Goal: Information Seeking & Learning: Learn about a topic

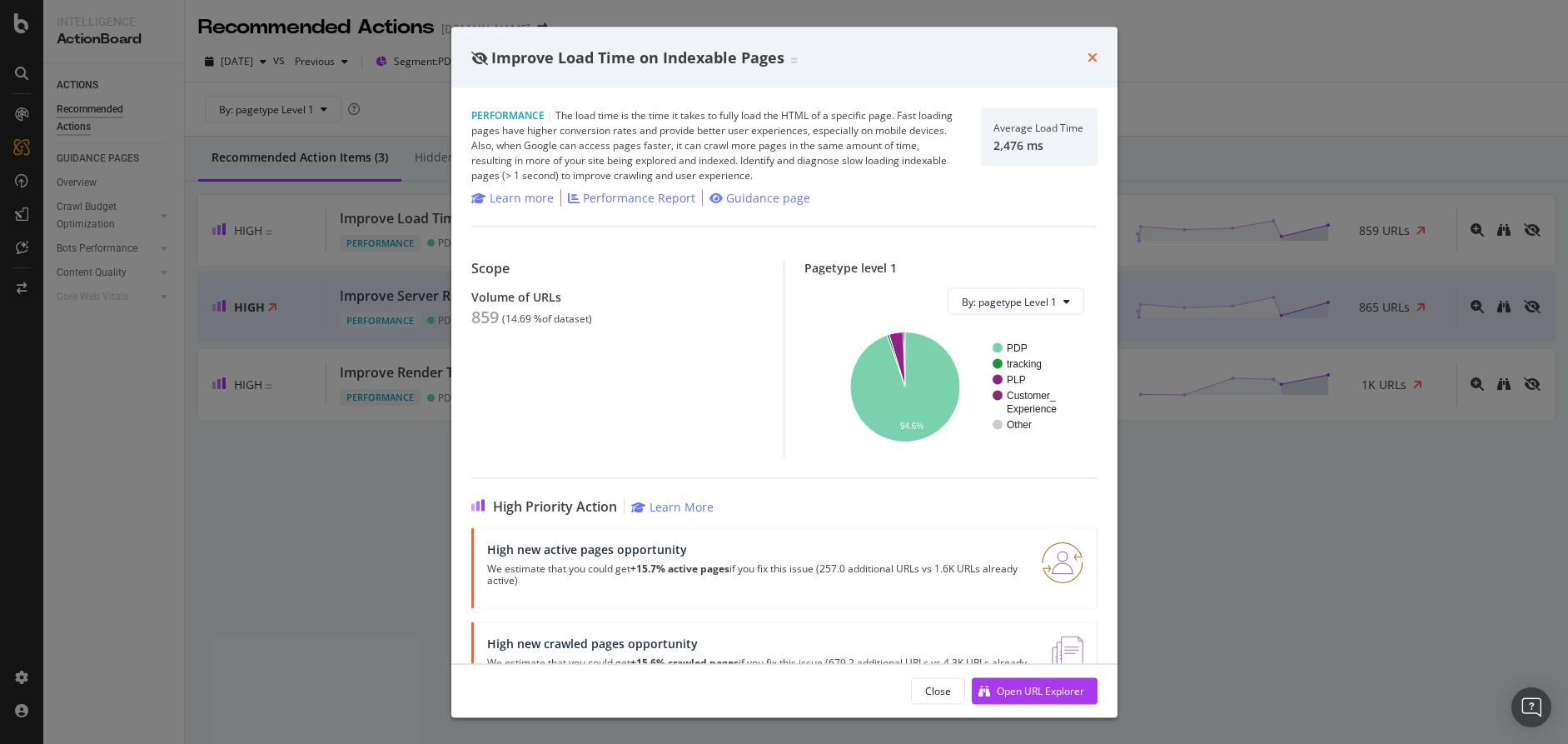
click at [1096, 60] on icon "times" at bounding box center [1092, 57] width 10 height 13
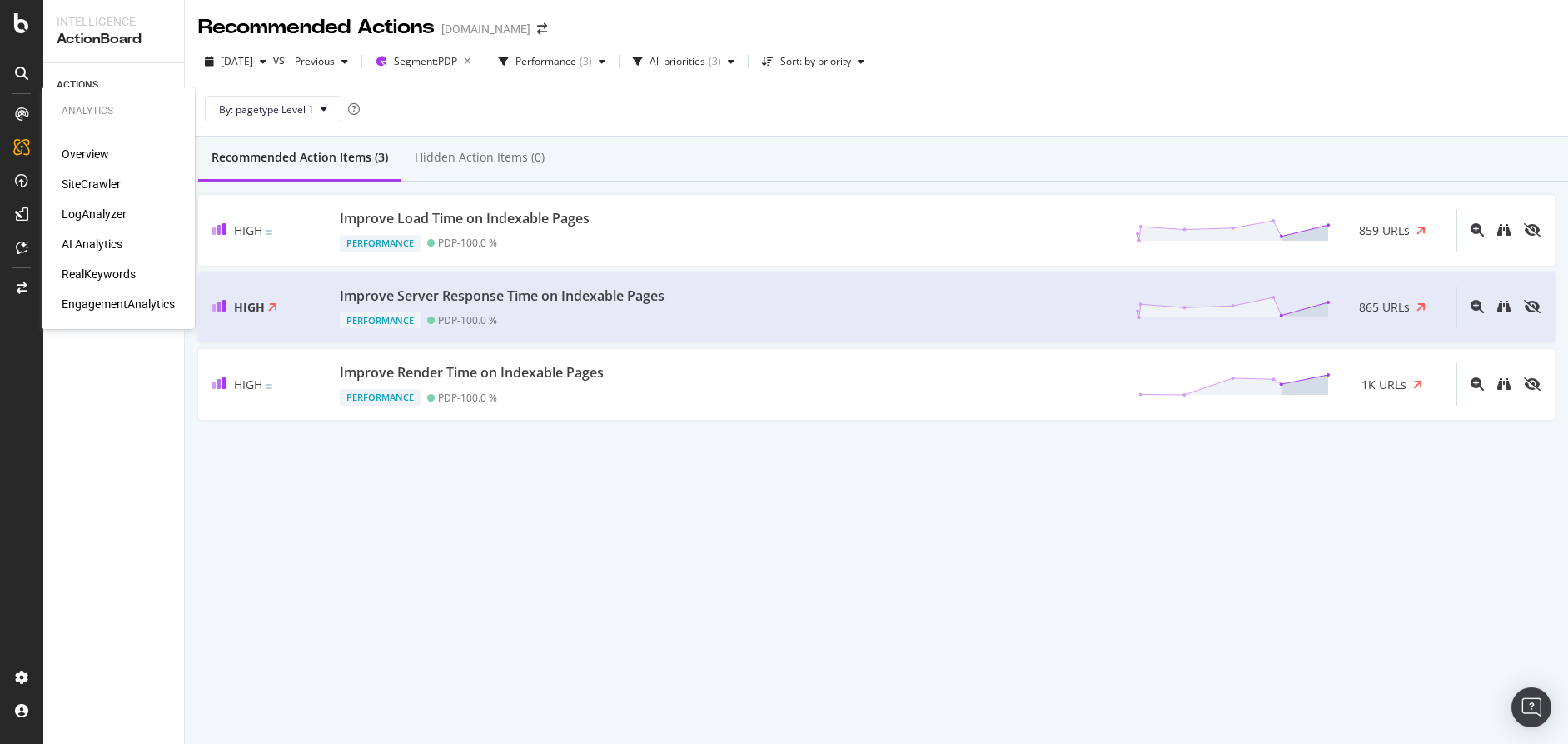
click at [88, 184] on div "SiteCrawler" at bounding box center [91, 184] width 60 height 17
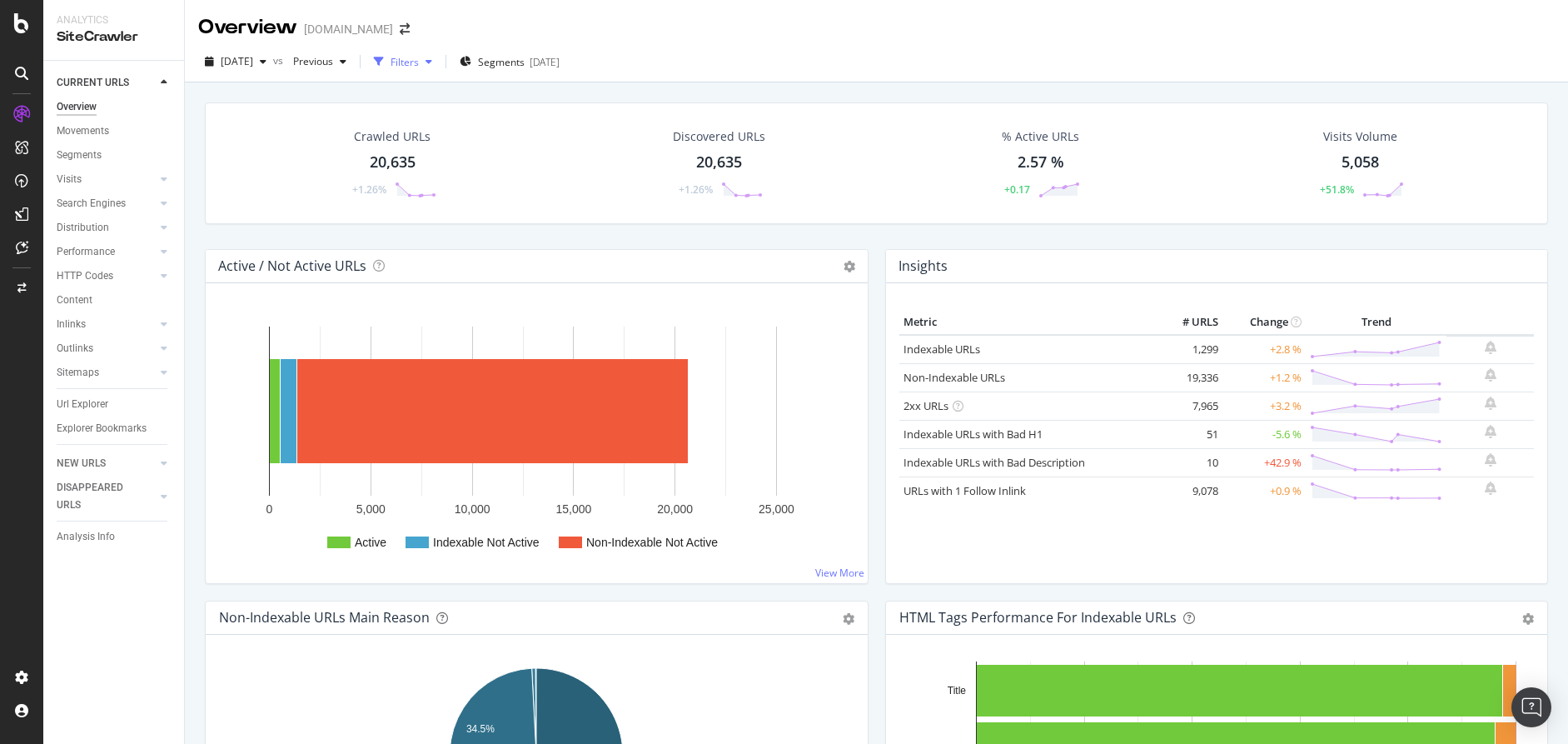
click at [419, 62] on div "Filters" at bounding box center [404, 62] width 28 height 14
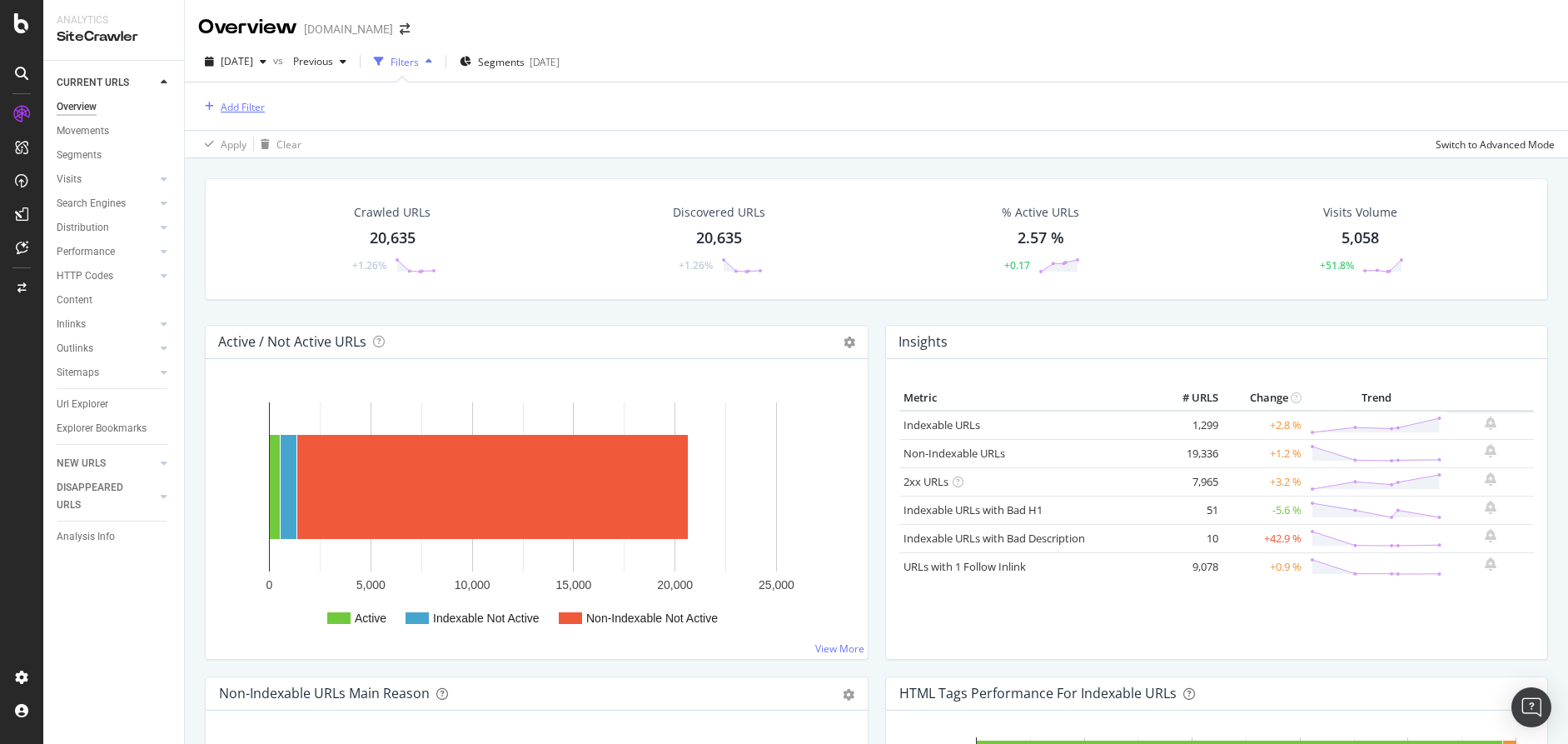
click at [209, 103] on icon "button" at bounding box center [209, 106] width 9 height 10
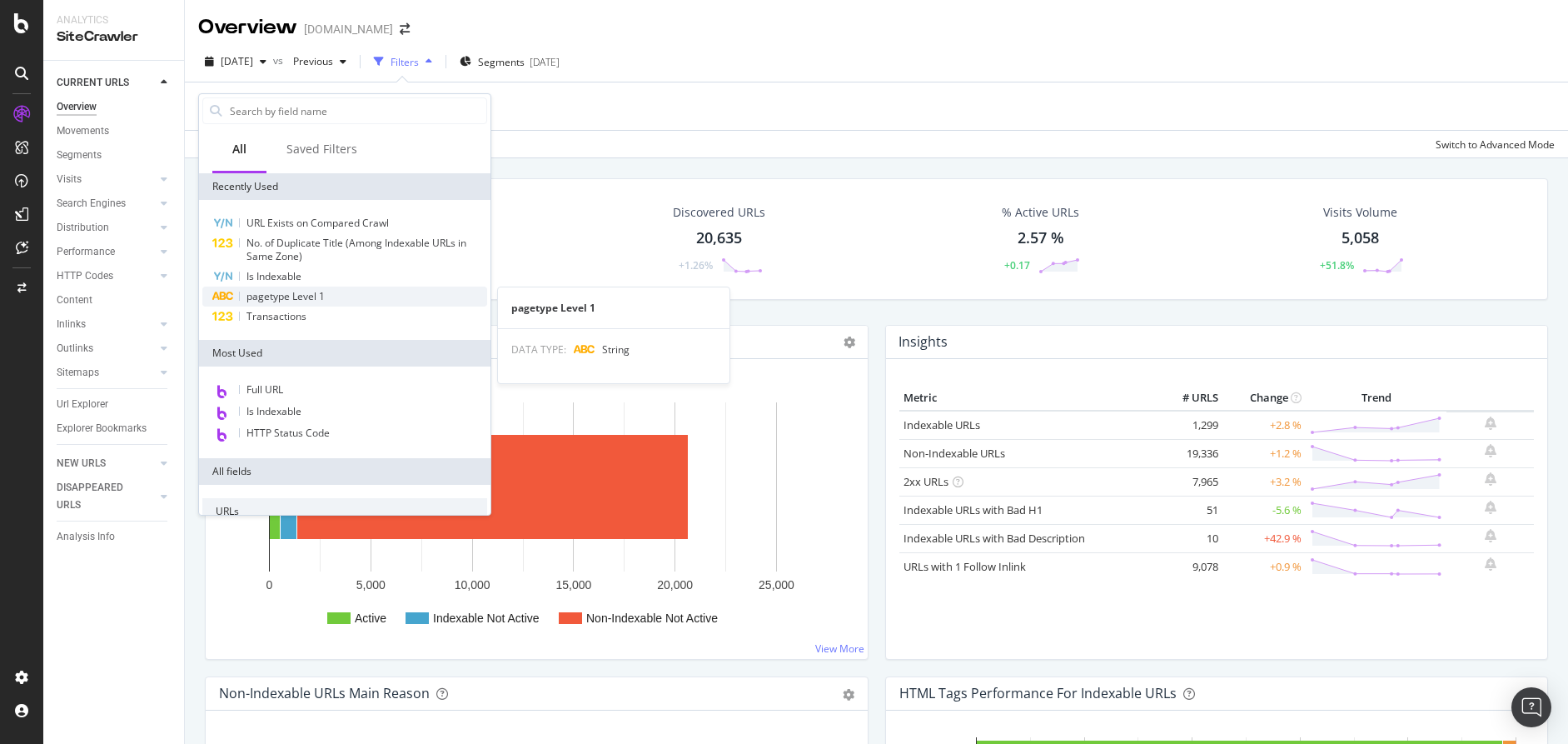
click at [343, 293] on div "pagetype Level 1" at bounding box center [344, 296] width 284 height 20
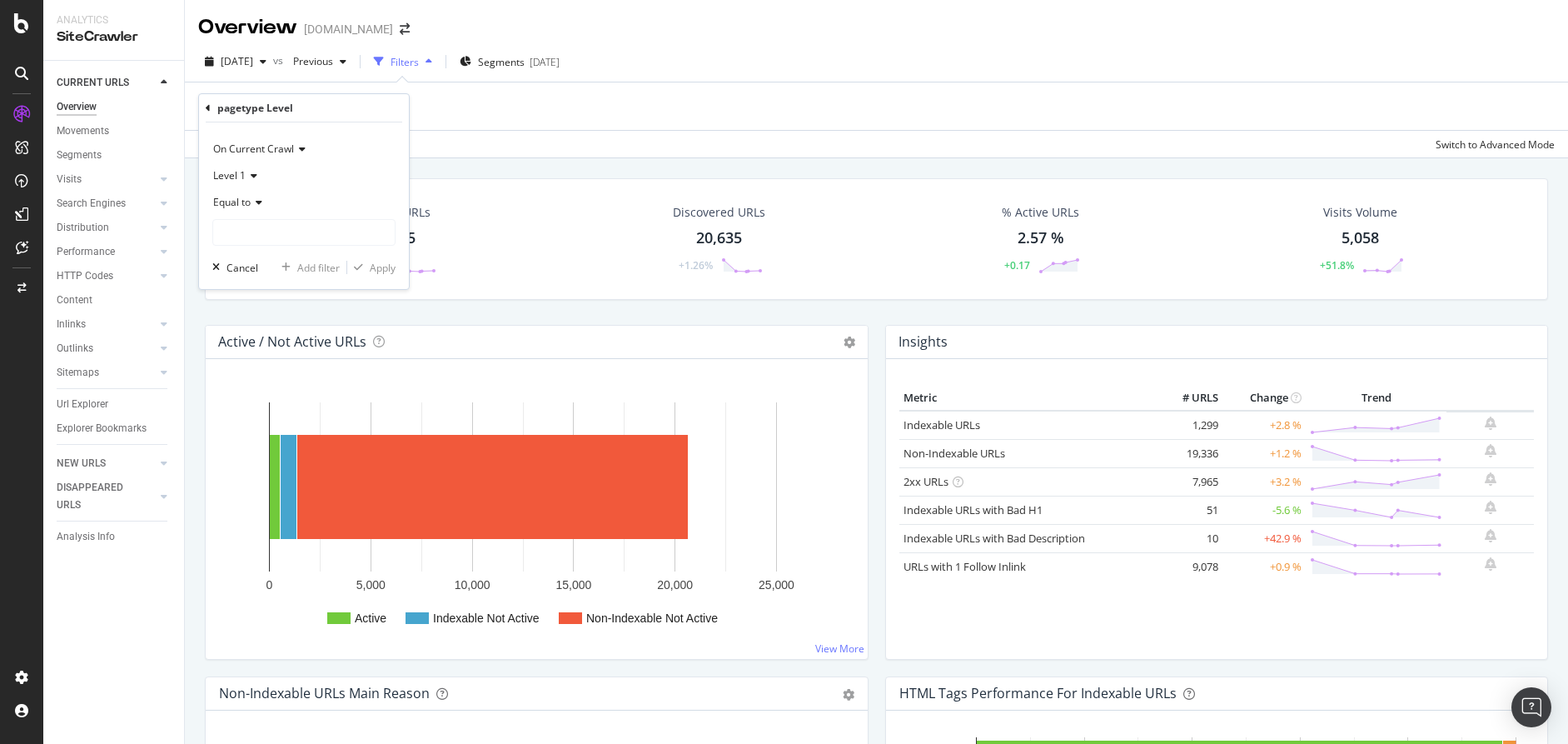
click at [239, 203] on span "Equal to" at bounding box center [232, 202] width 38 height 14
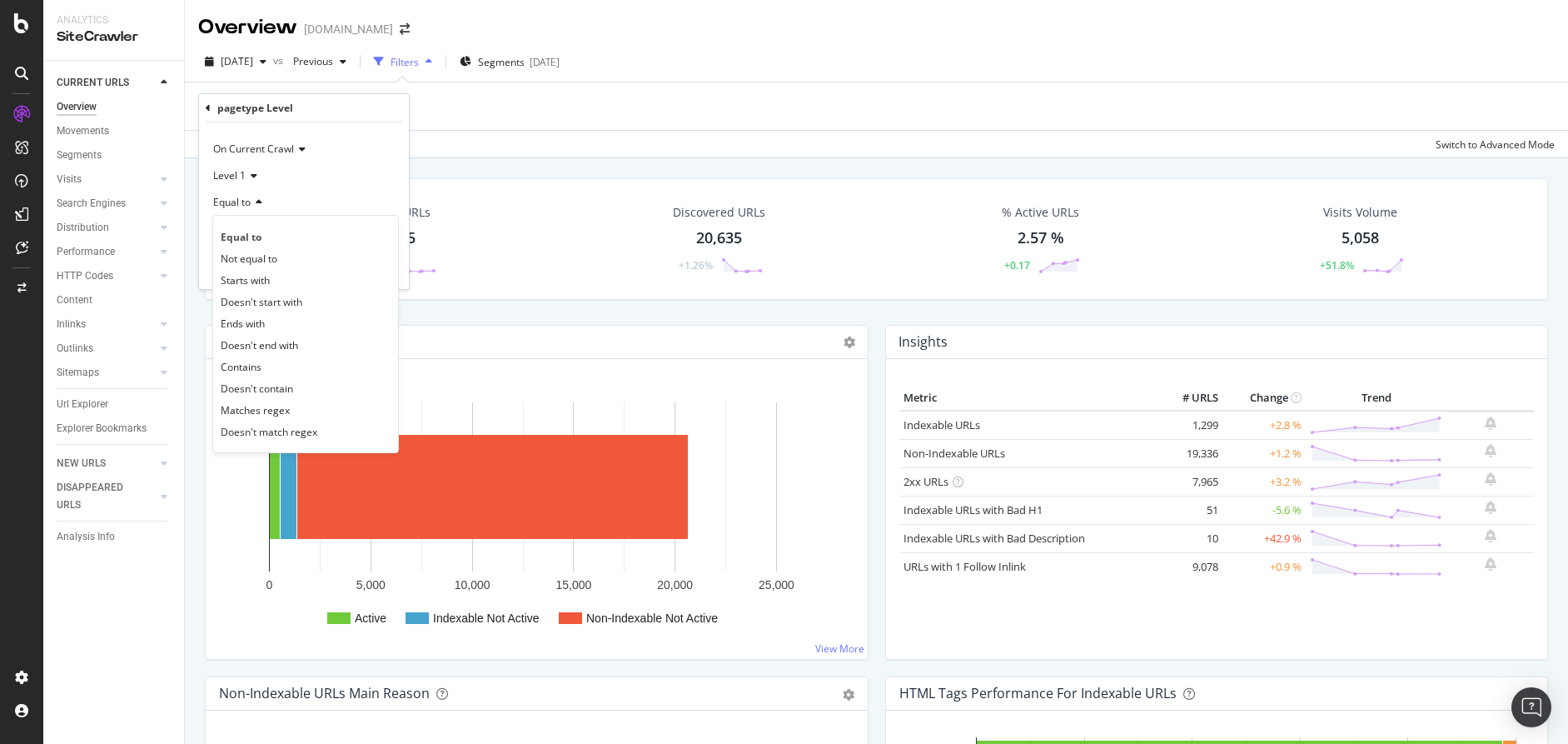
click at [333, 203] on div "Equal to" at bounding box center [304, 202] width 183 height 26
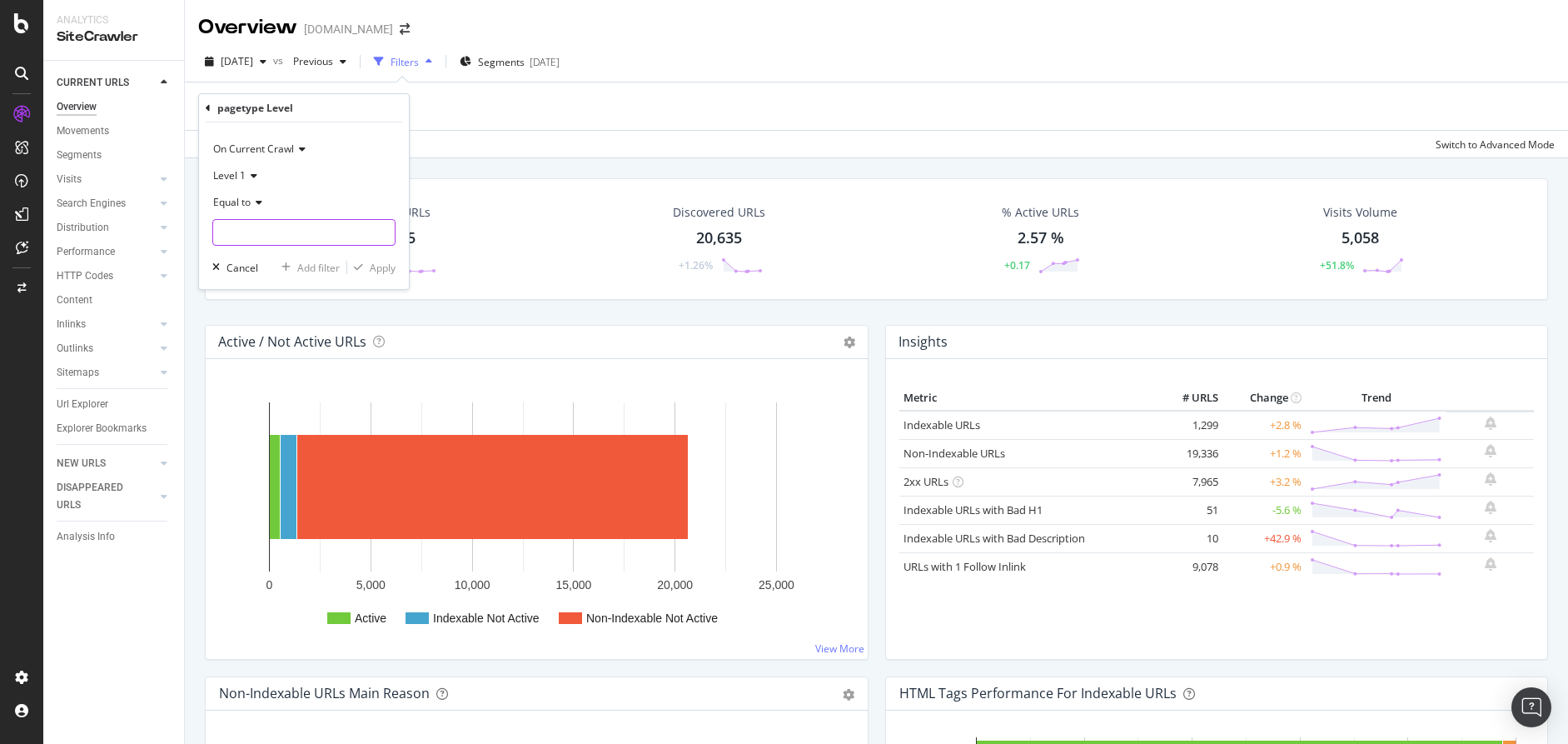
click at [340, 233] on input "text" at bounding box center [304, 232] width 181 height 26
click at [254, 321] on span "LP" at bounding box center [285, 325] width 136 height 14
type input "LP"
click at [369, 273] on div "Apply" at bounding box center [382, 268] width 25 height 14
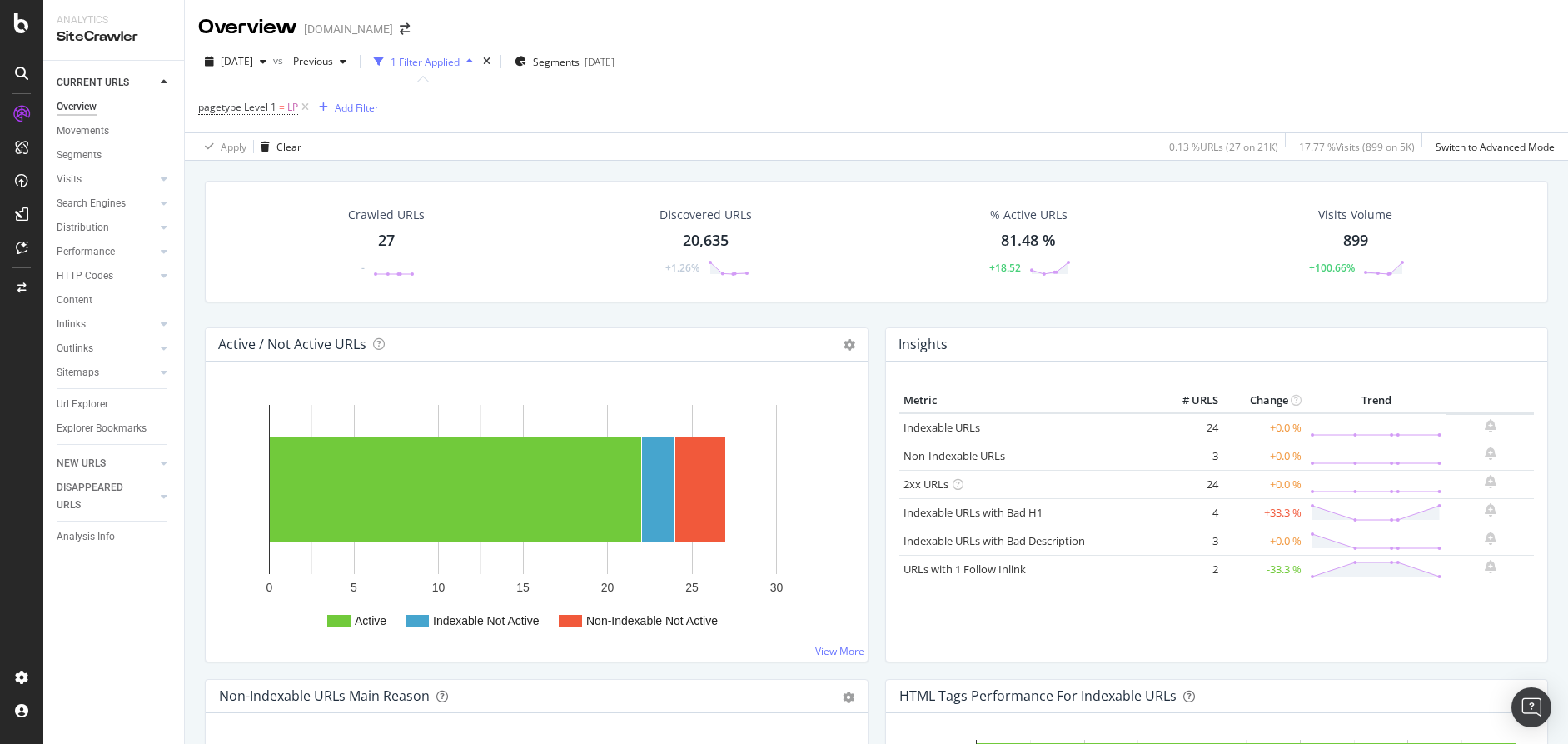
drag, startPoint x: 79, startPoint y: 403, endPoint x: 264, endPoint y: 371, distance: 187.7
click at [78, 403] on div "Url Explorer" at bounding box center [82, 404] width 52 height 18
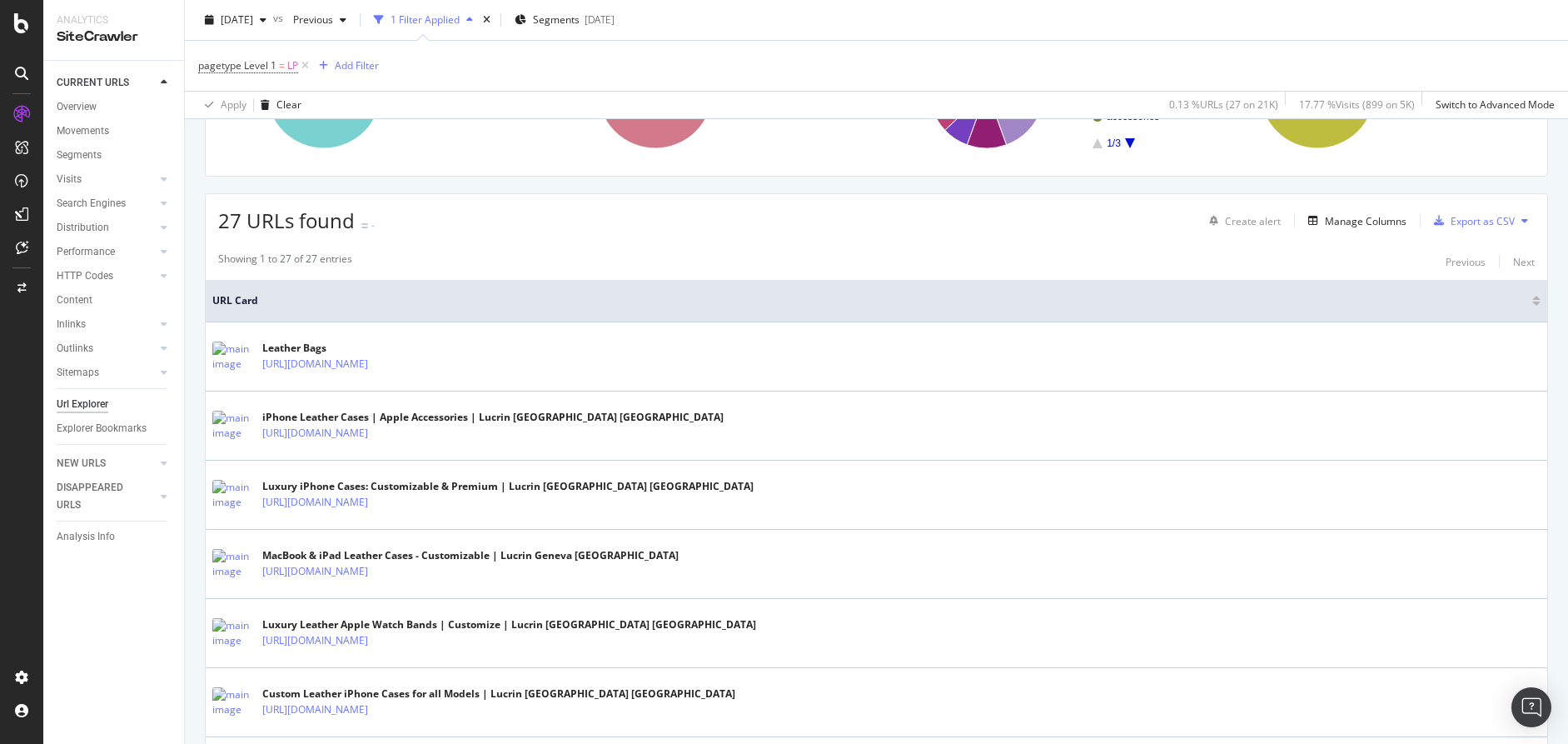
scroll to position [228, 0]
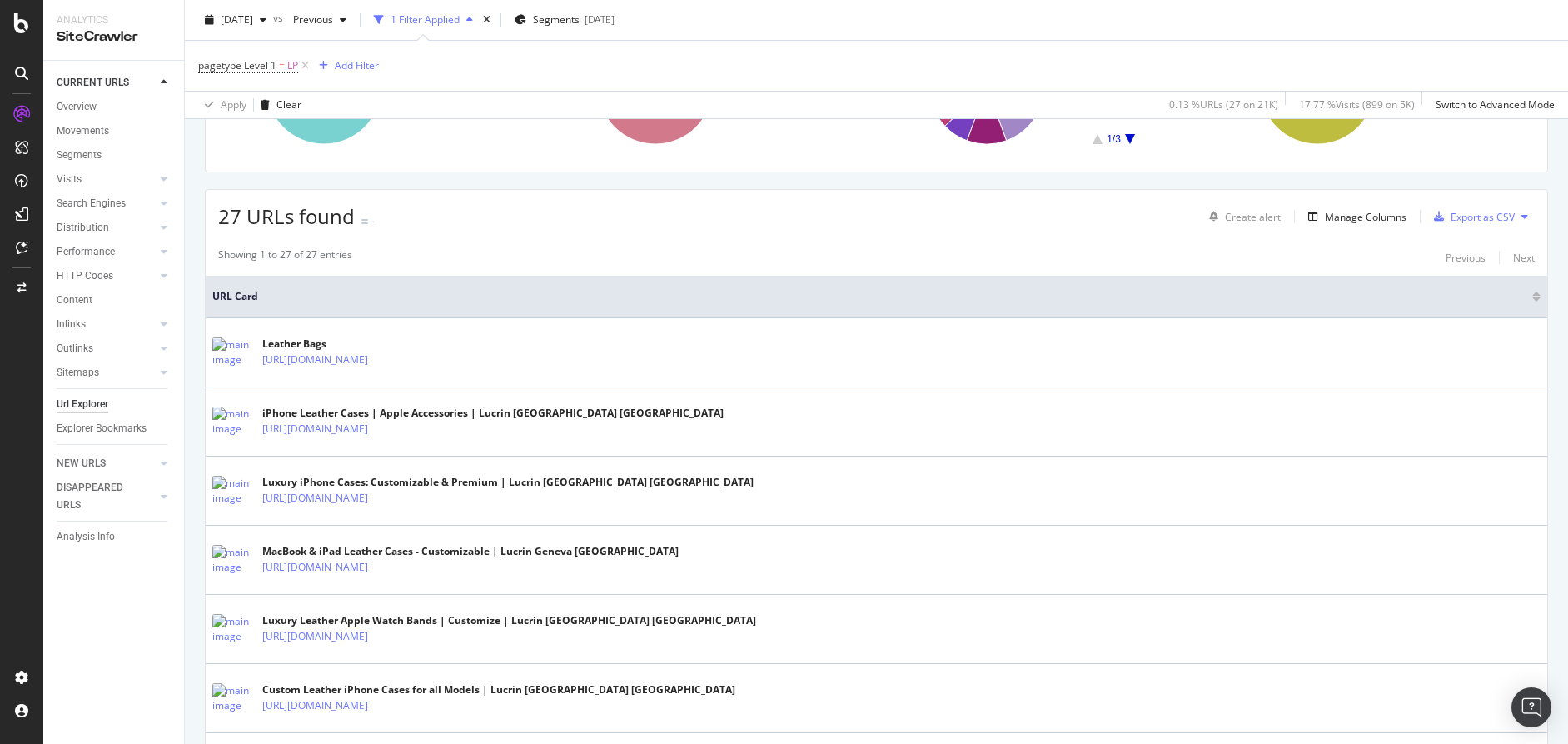
click at [609, 257] on div "Showing 1 to 27 of 27 entries Previous Next" at bounding box center [876, 257] width 1341 height 20
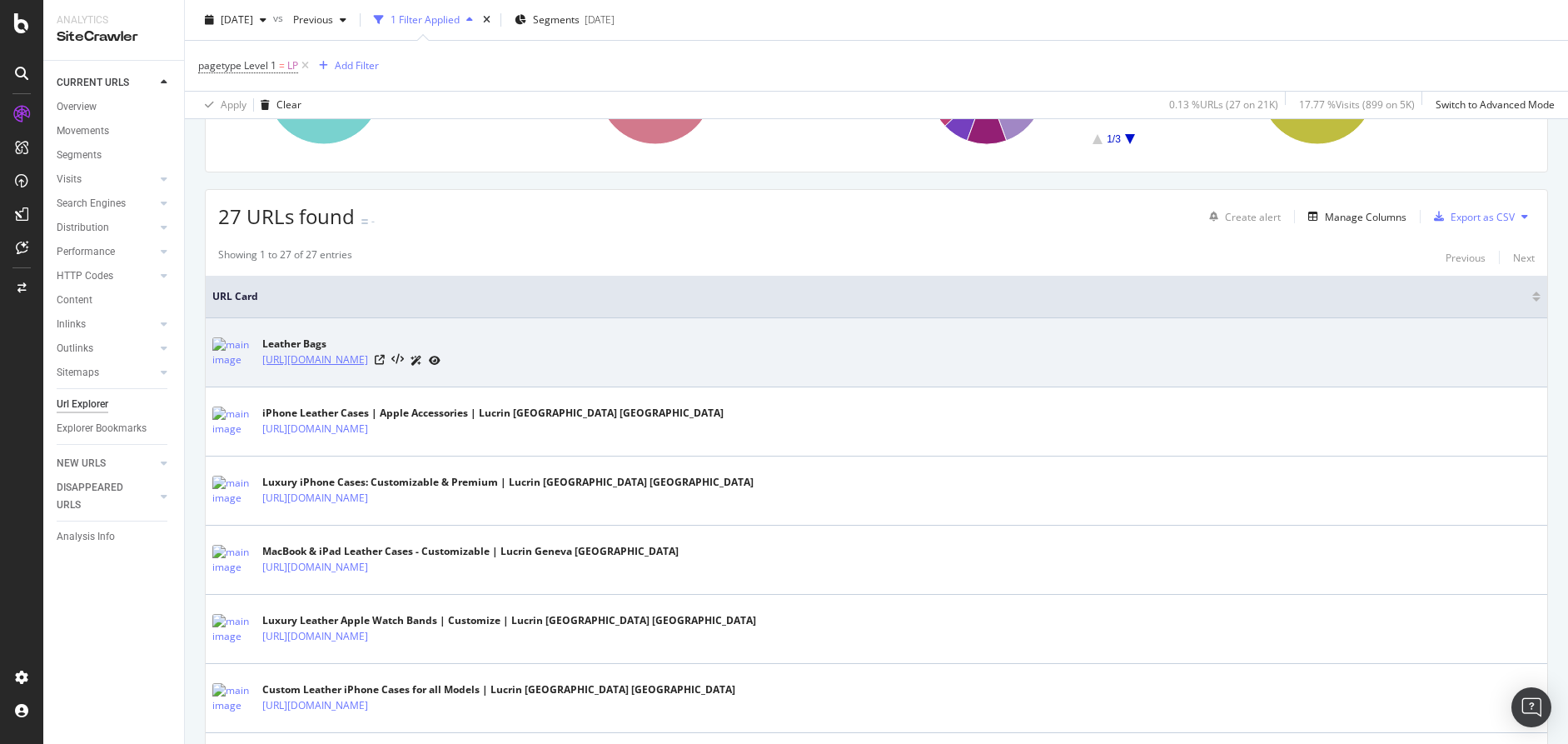
click at [368, 357] on link "https://www.lucrin.com/bags.htm" at bounding box center [315, 360] width 106 height 17
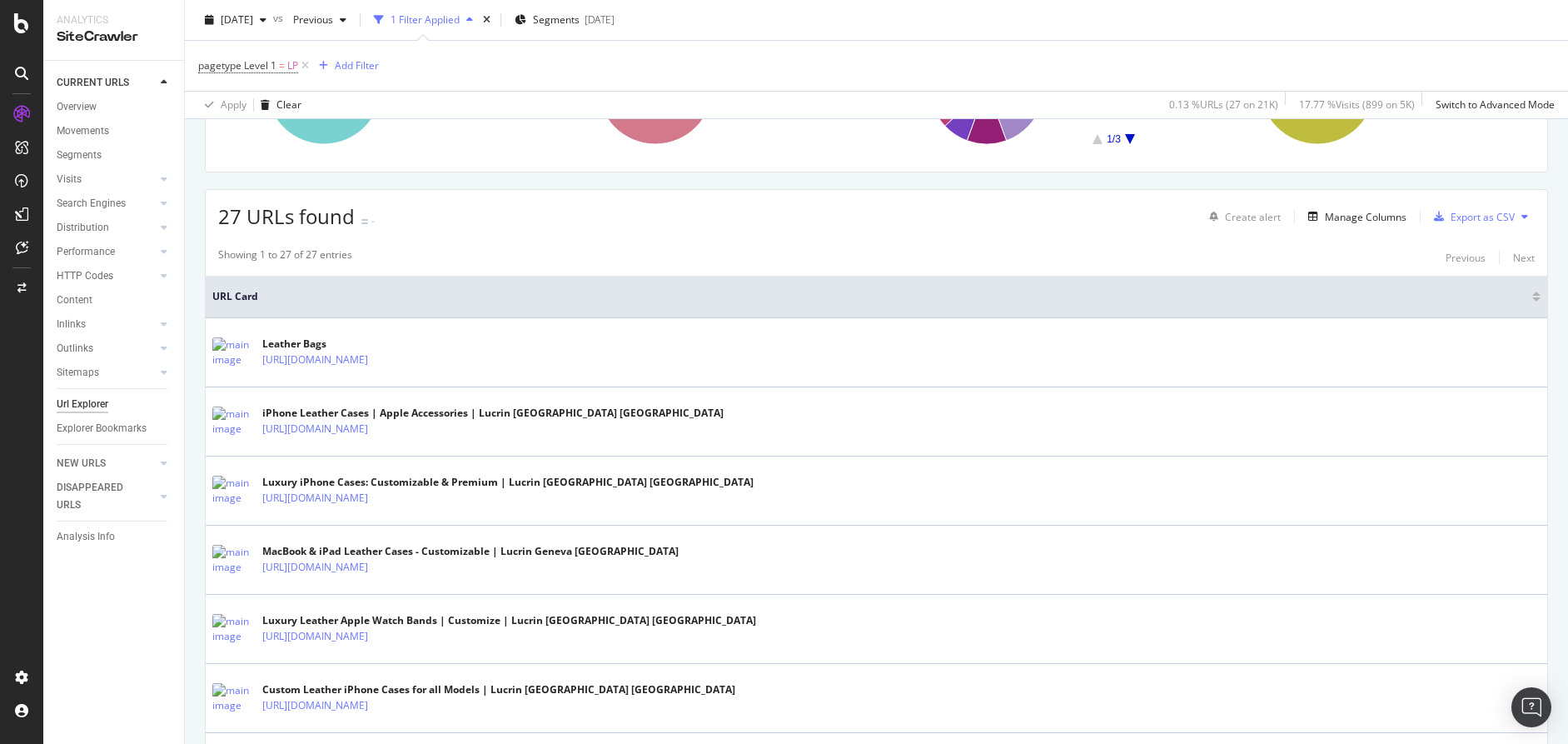
click at [817, 1] on div "2025 Oct. 1st vs Previous 1 Filter Applied Segments 2025-09-29 pagetype Level 1…" at bounding box center [876, 60] width 1383 height 119
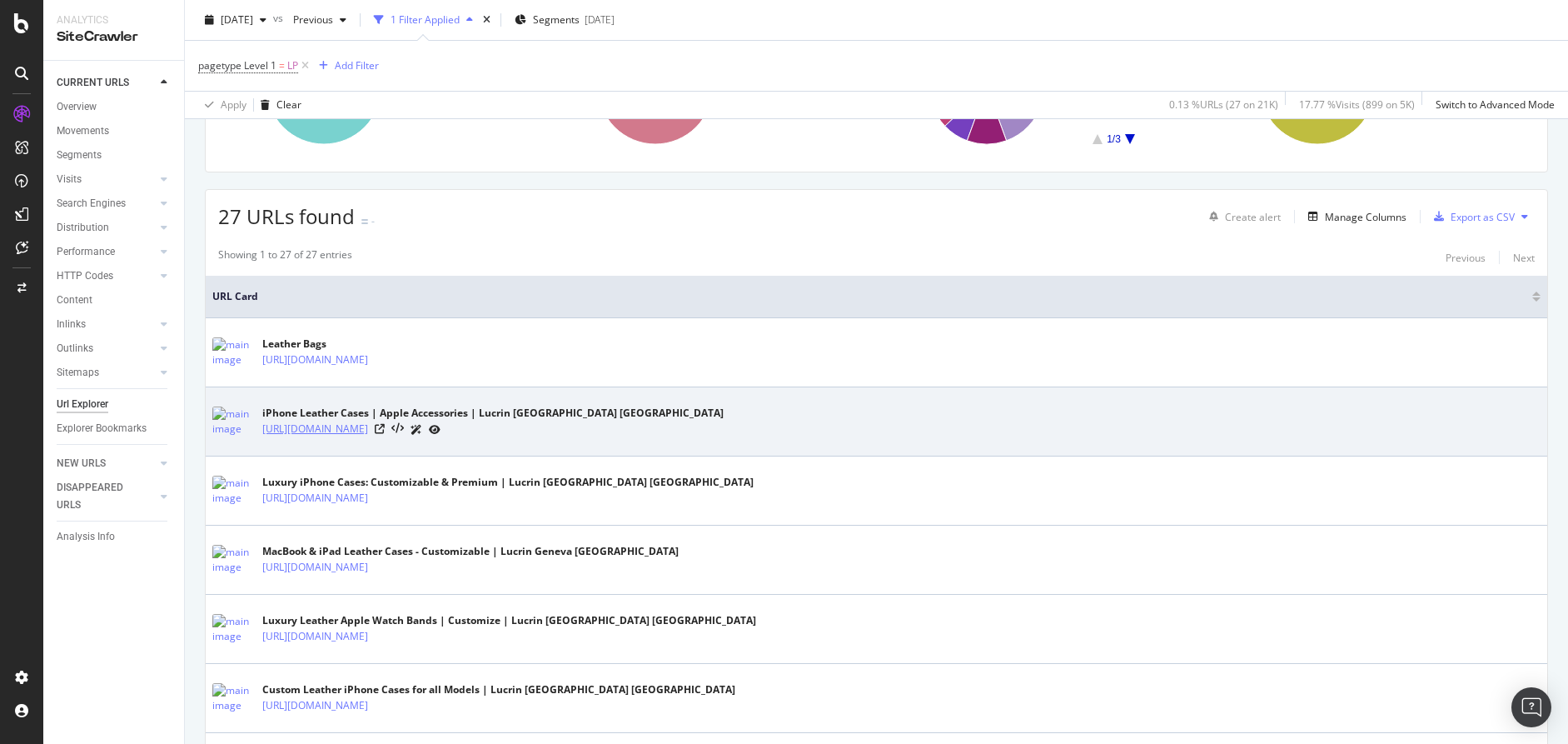
click at [352, 436] on link "https://www.lucrin.com/apple.htm" at bounding box center [315, 429] width 106 height 17
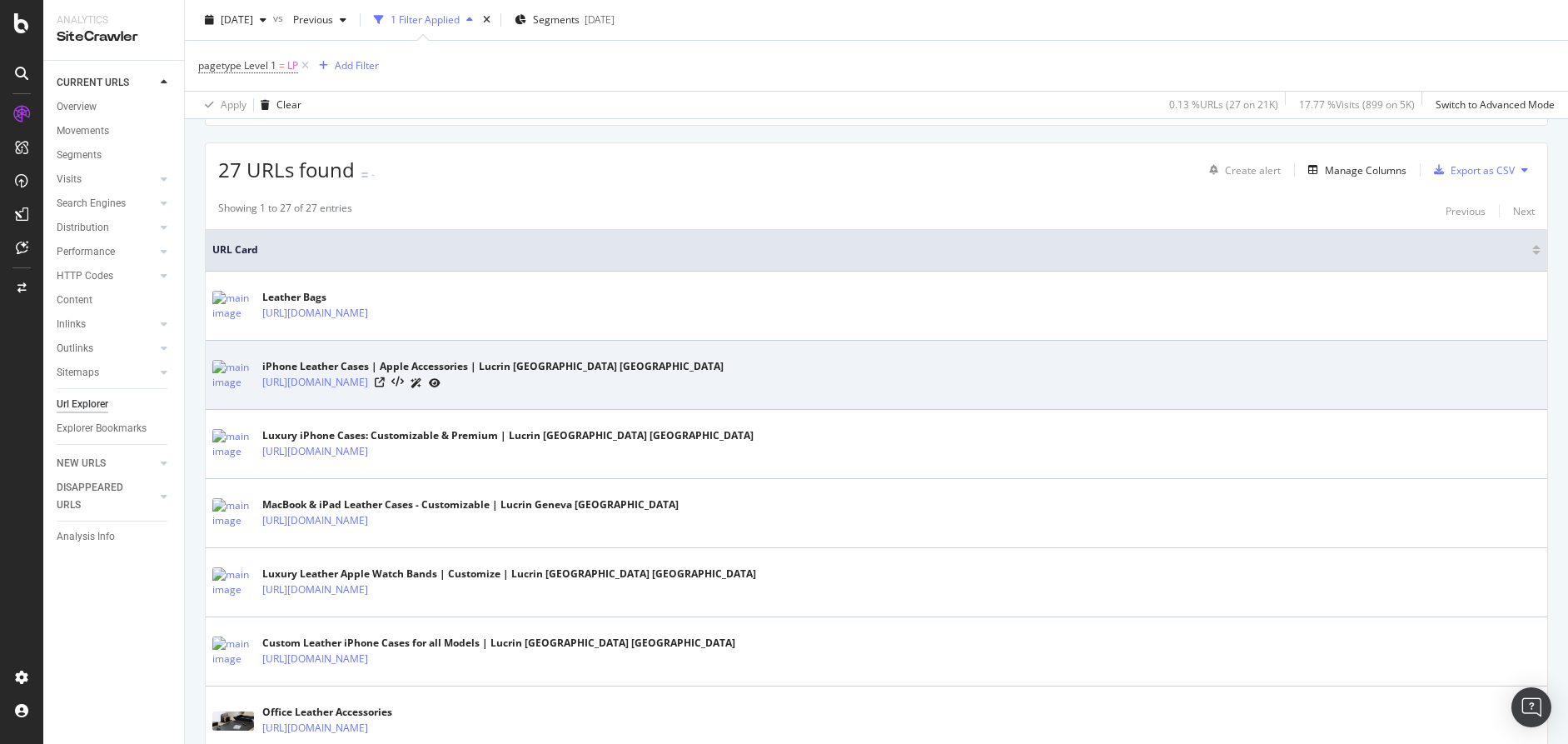
scroll to position [271, 0]
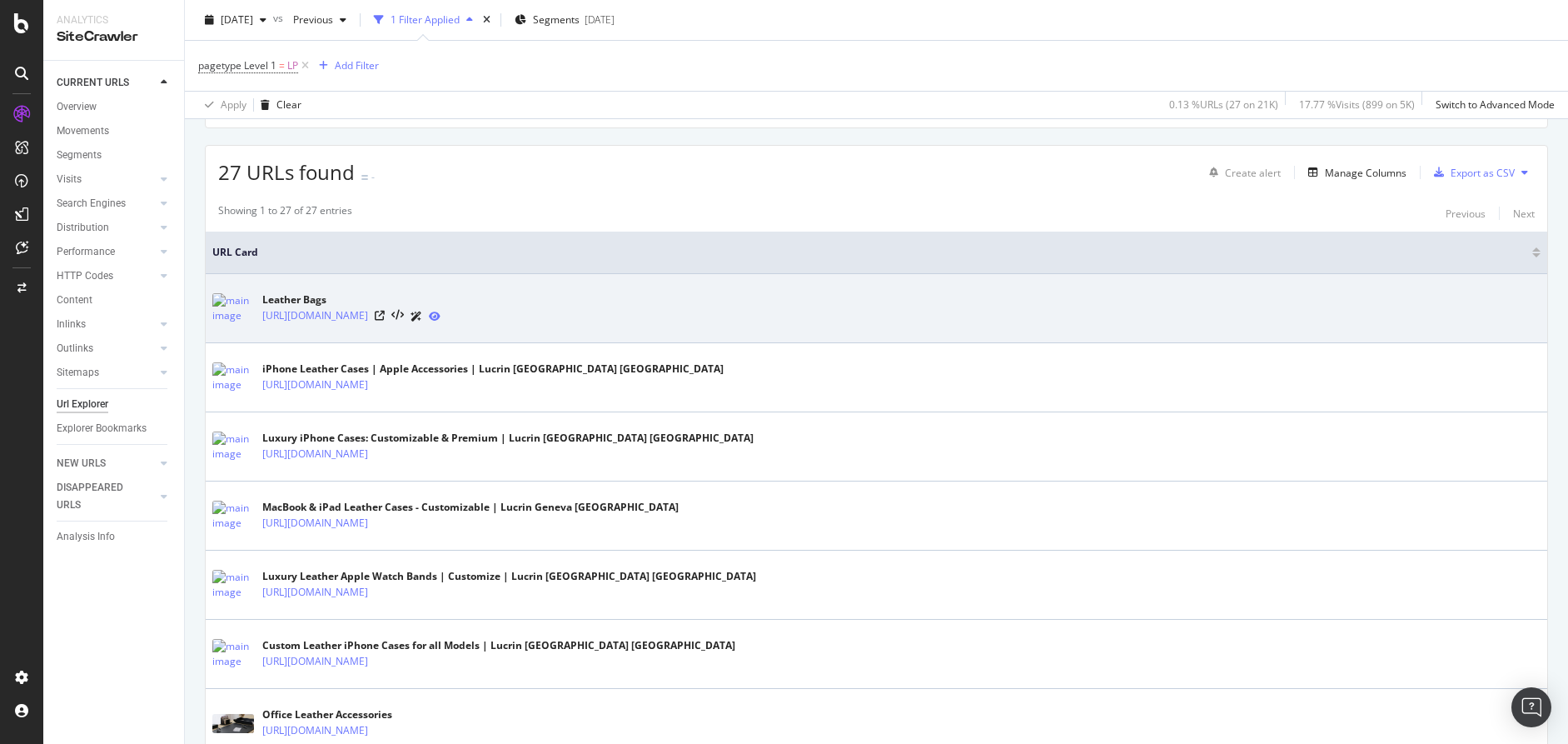
click at [440, 313] on icon at bounding box center [434, 316] width 11 height 10
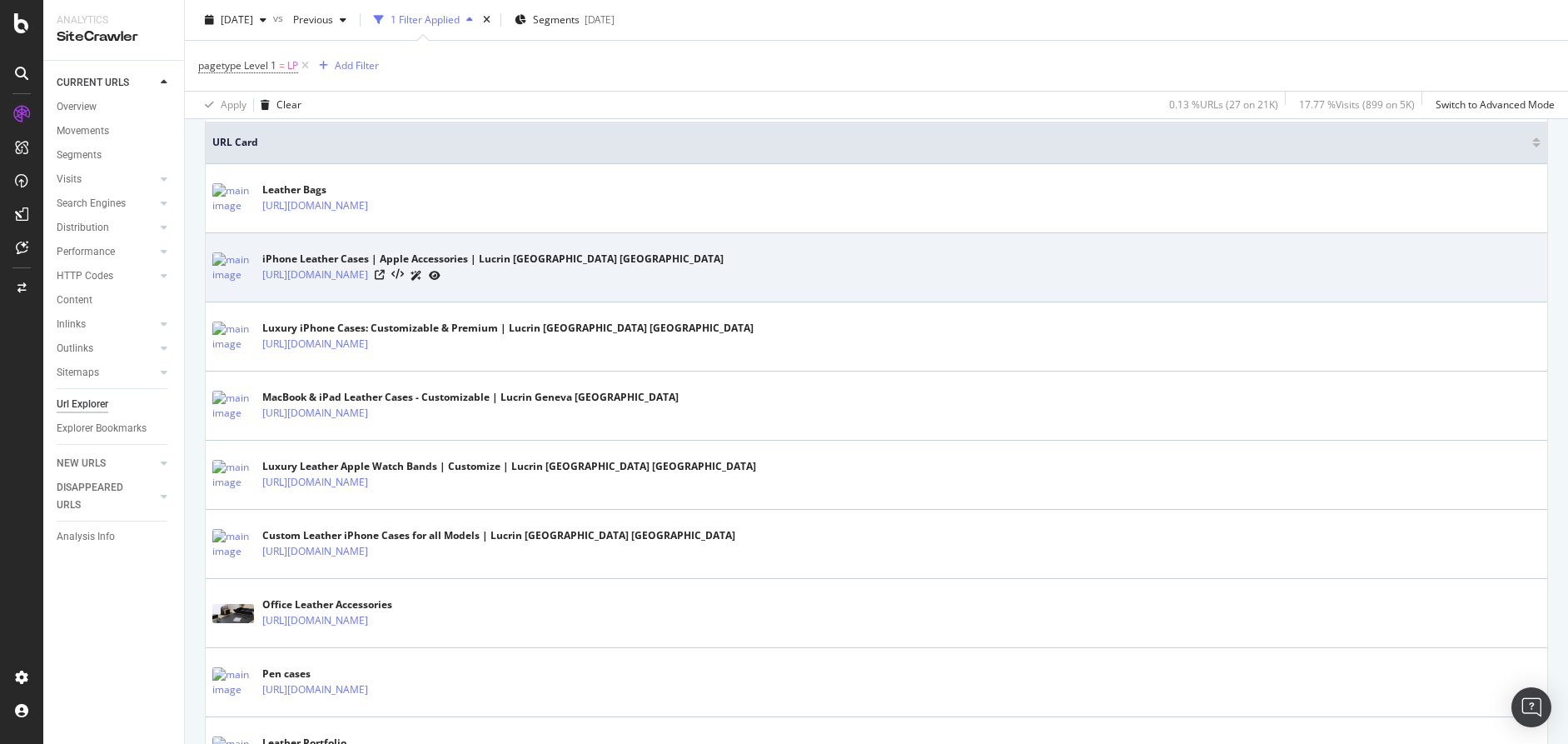
scroll to position [386, 0]
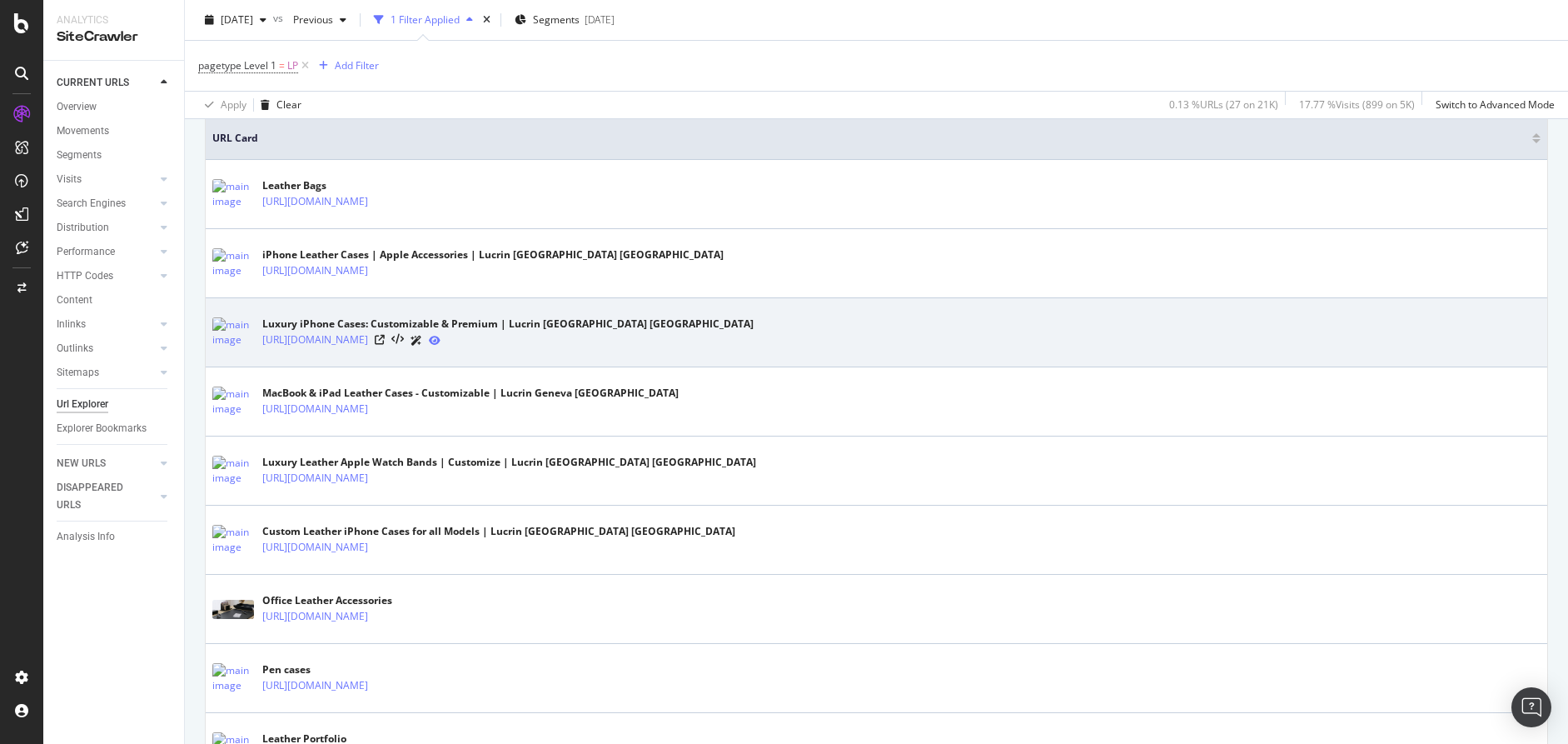
click at [440, 338] on icon at bounding box center [434, 340] width 11 height 10
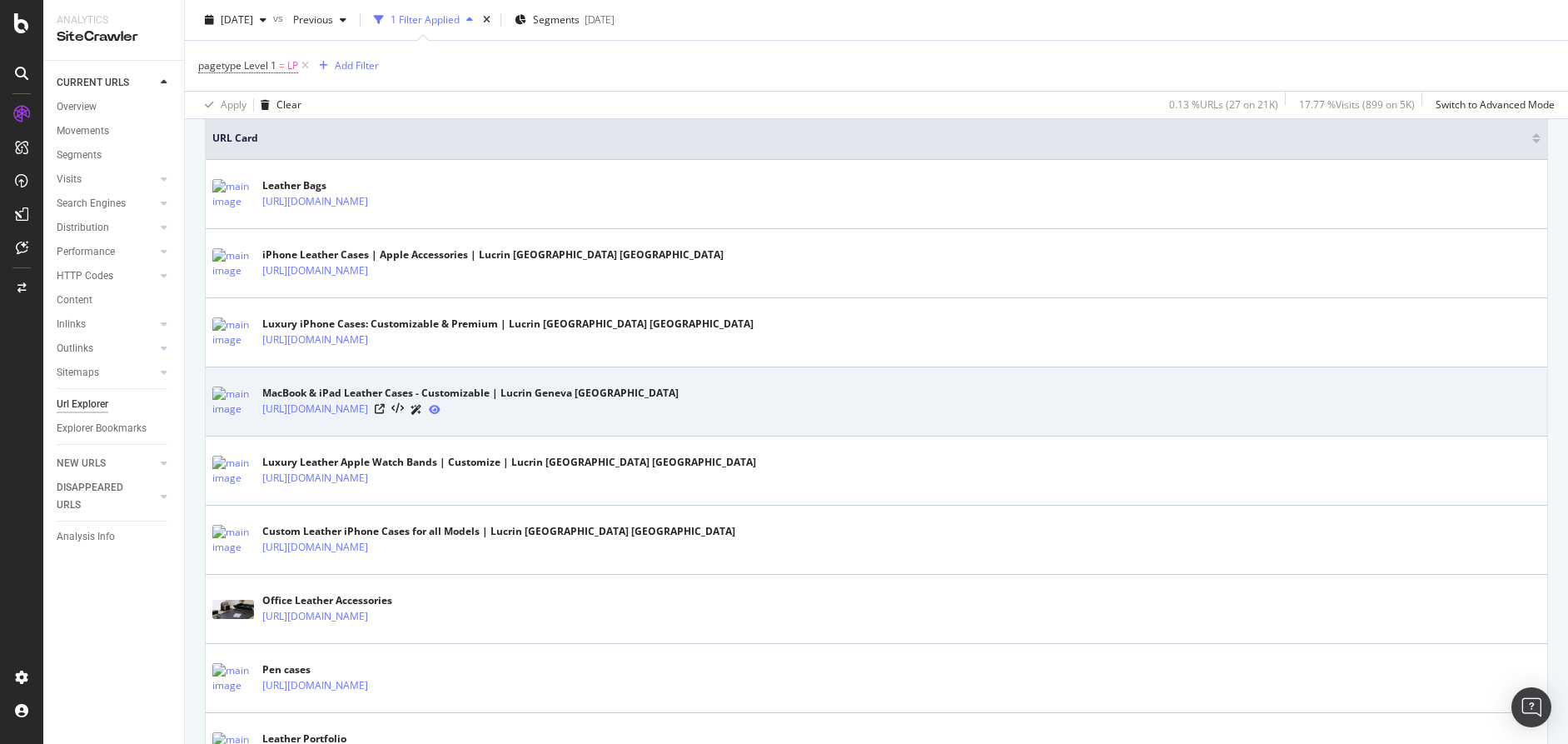
click at [440, 411] on icon at bounding box center [434, 409] width 11 height 10
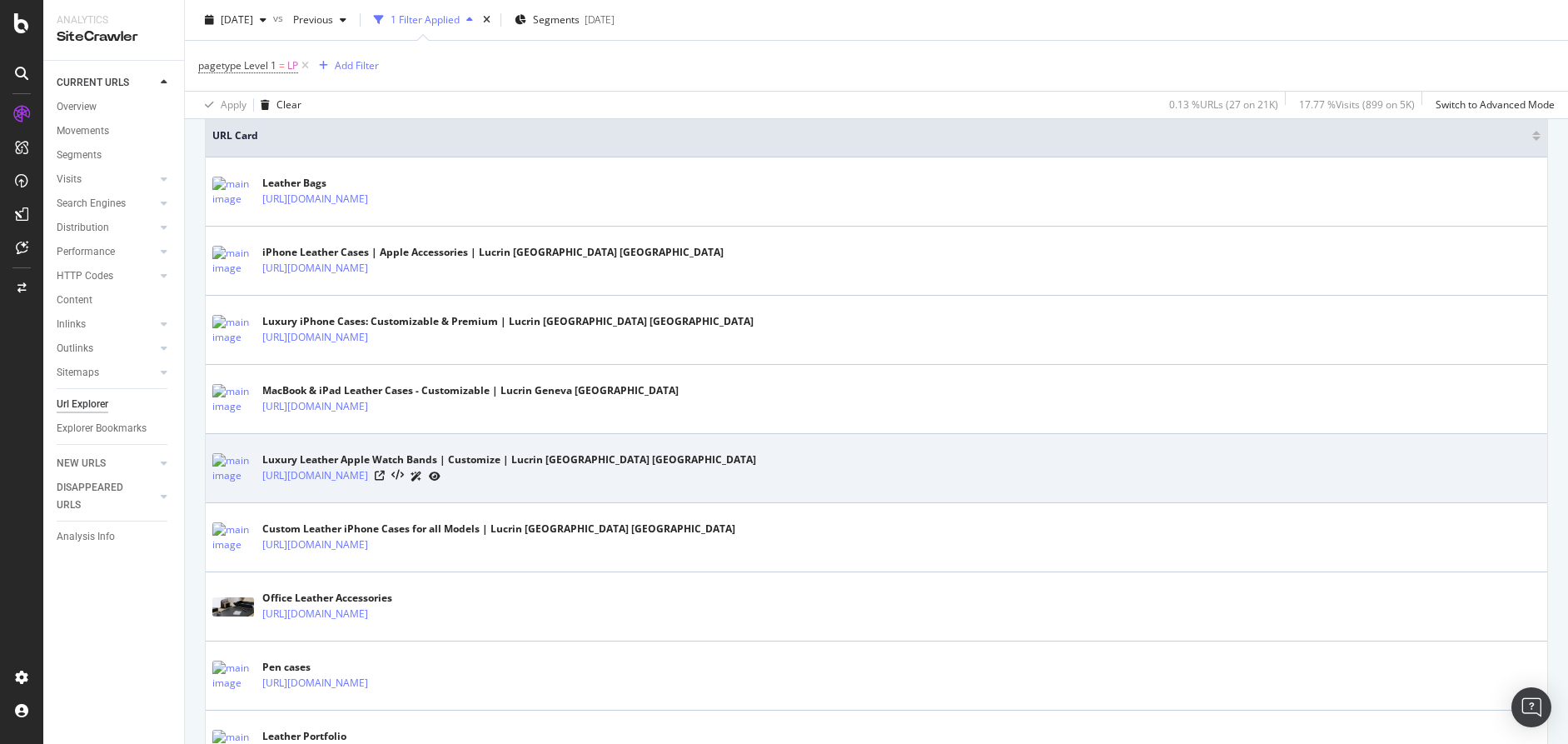
scroll to position [389, 0]
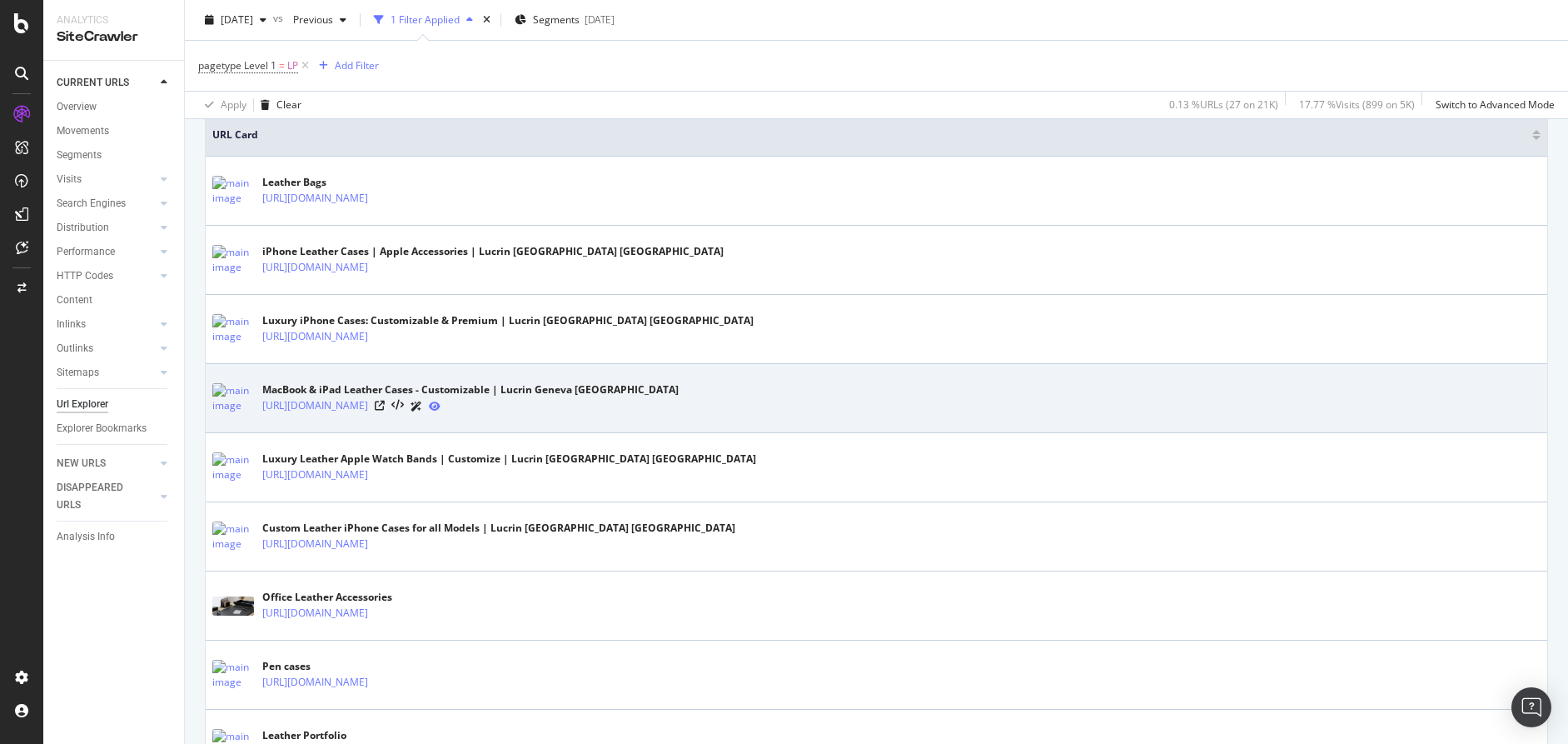
click at [440, 404] on icon at bounding box center [434, 406] width 11 height 10
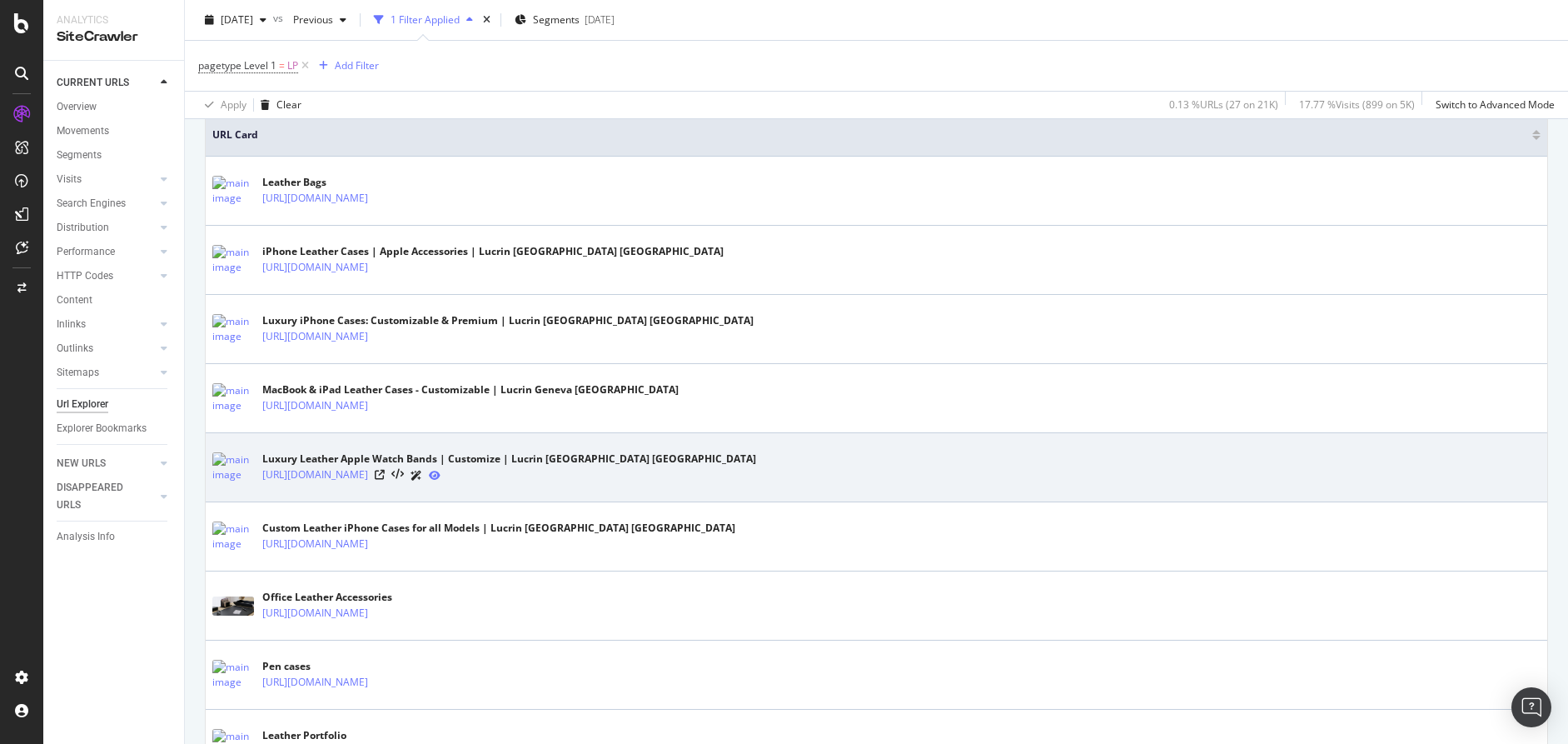
click at [440, 475] on icon at bounding box center [434, 475] width 11 height 10
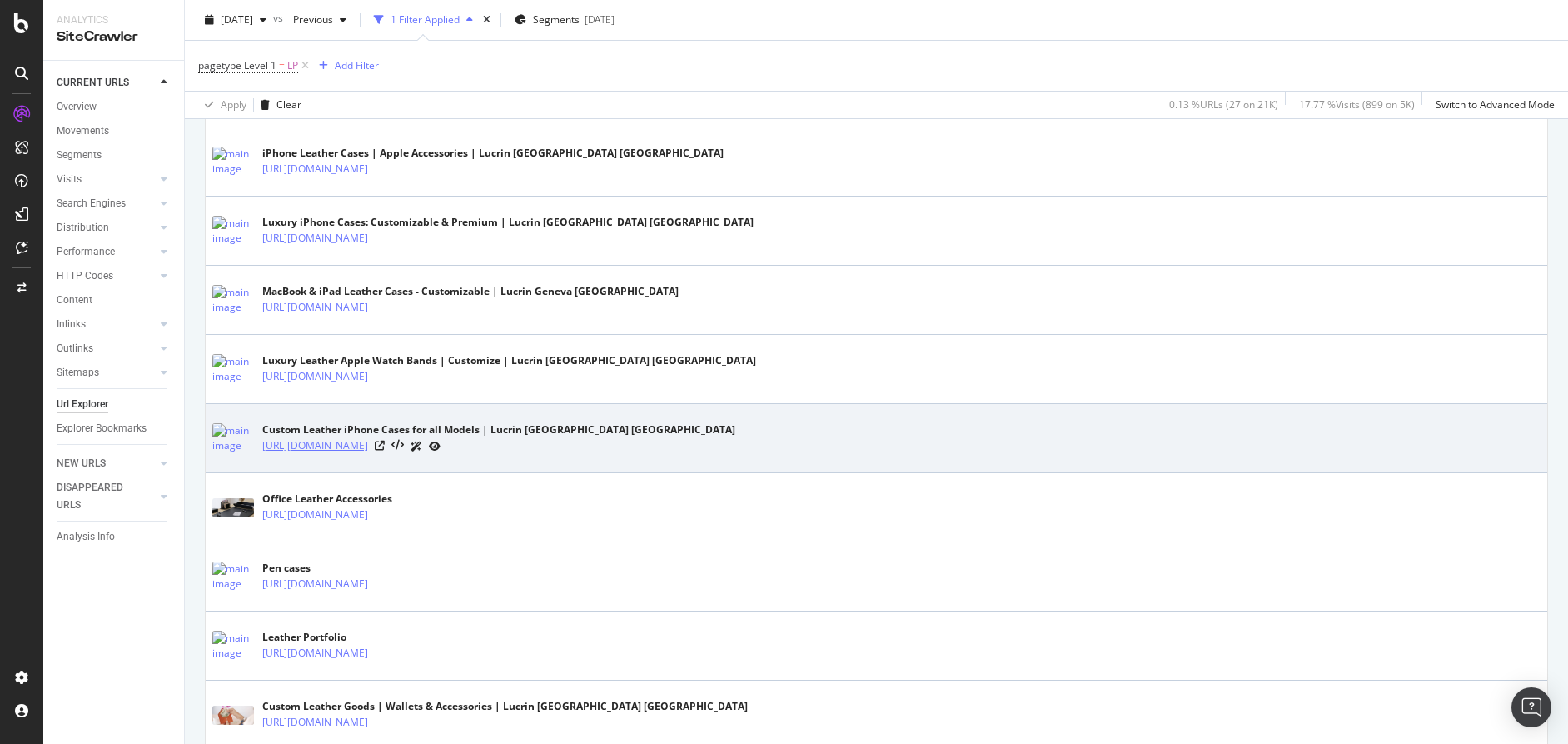
scroll to position [497, 0]
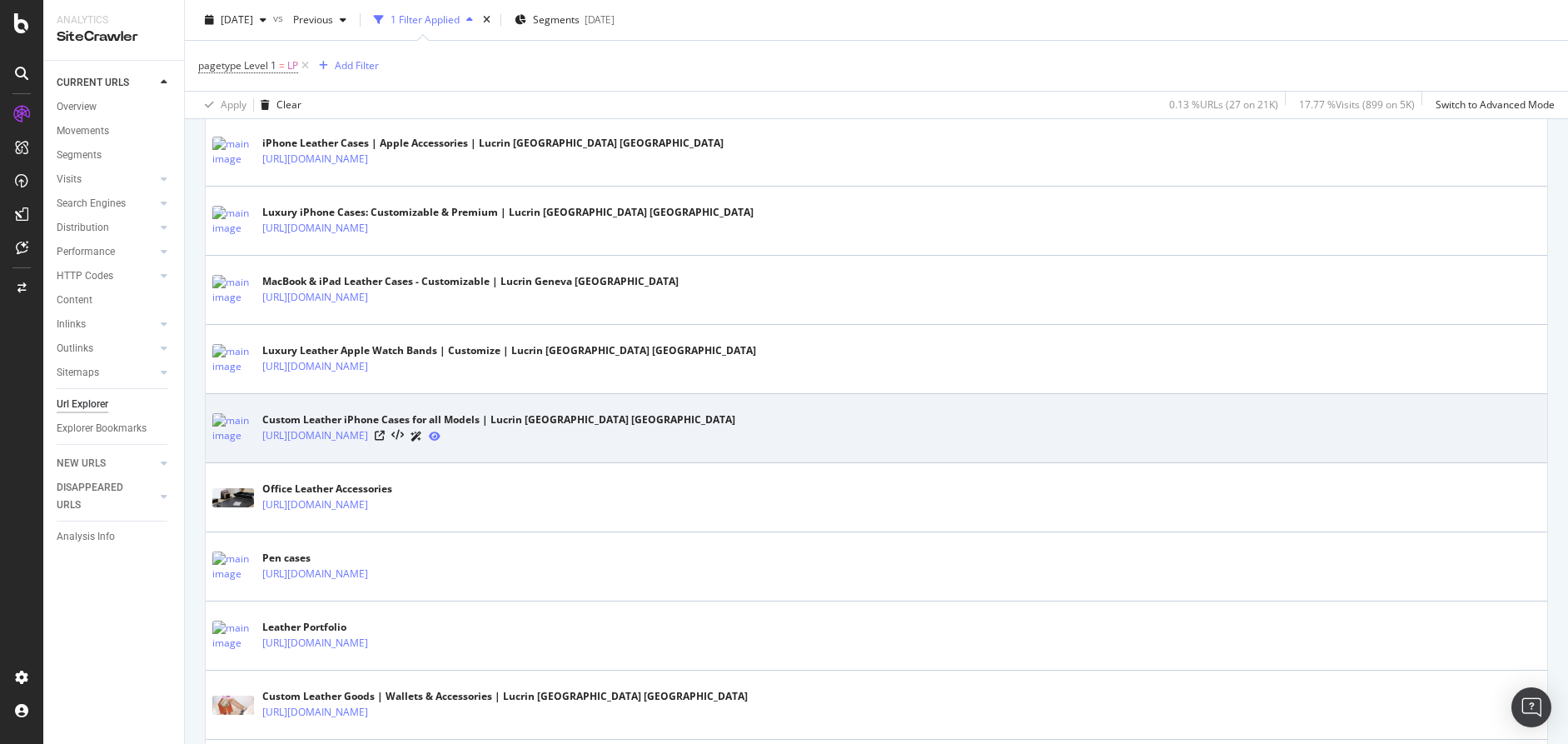
click at [440, 435] on icon at bounding box center [434, 436] width 11 height 10
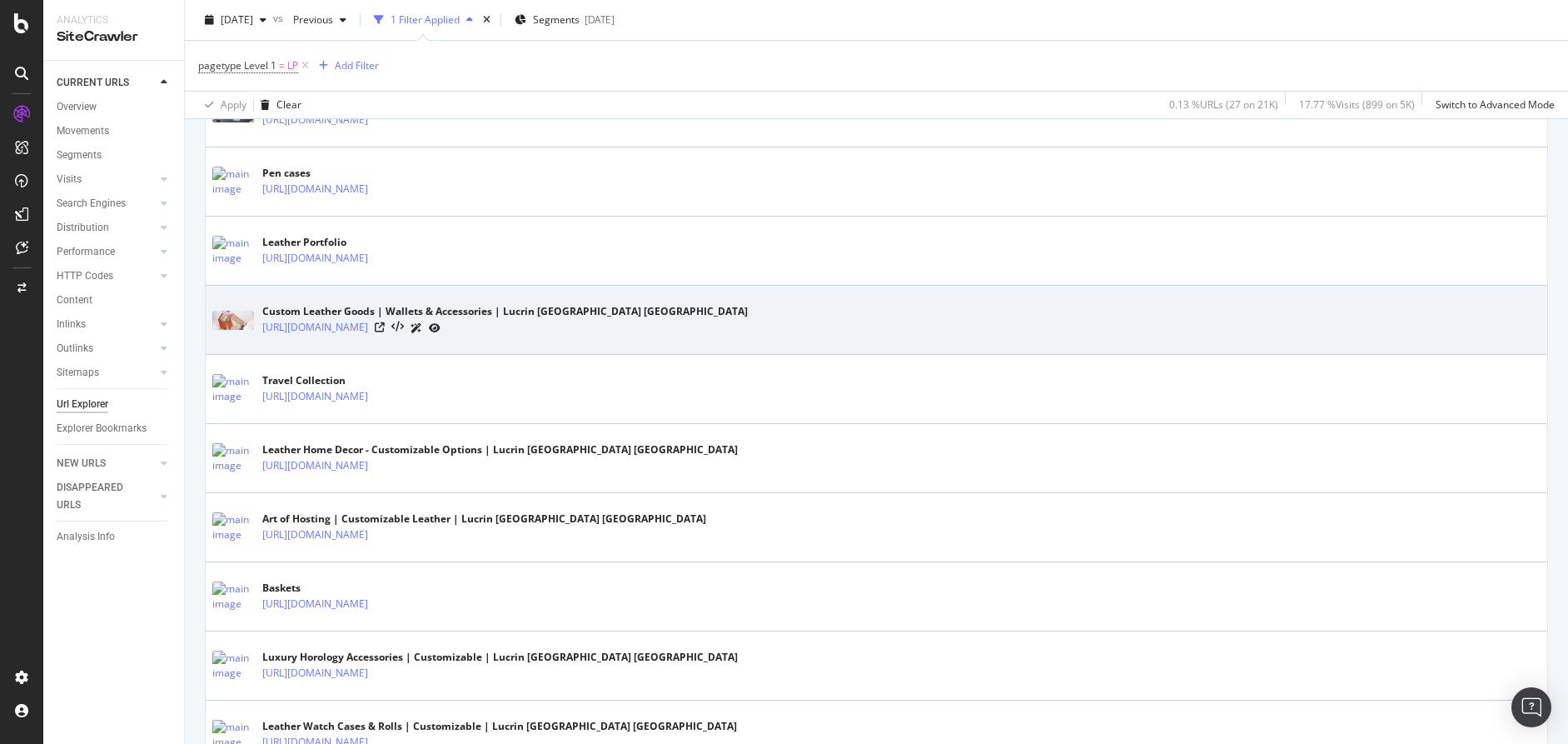
scroll to position [890, 0]
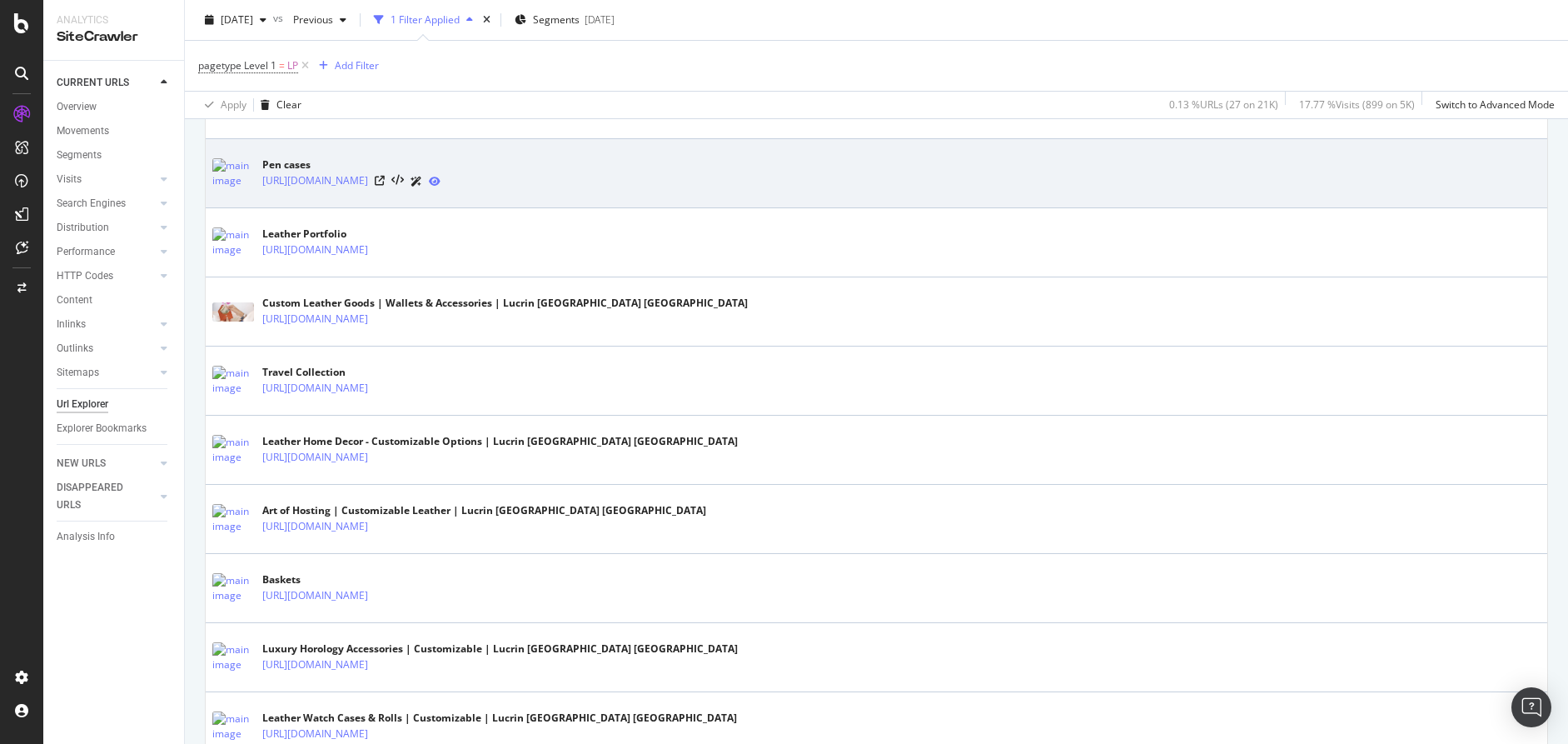
click at [440, 182] on icon at bounding box center [434, 181] width 11 height 10
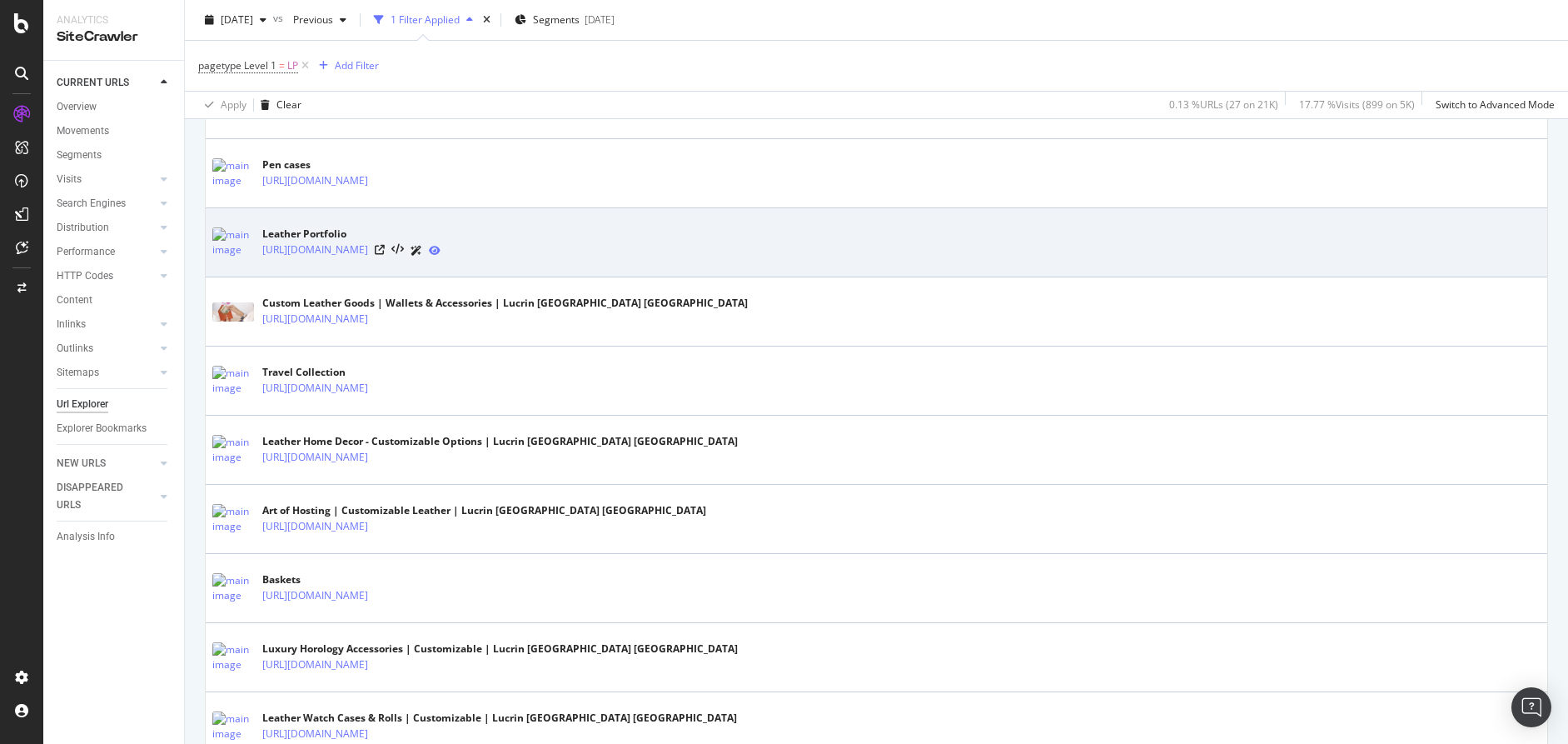
click at [440, 251] on icon at bounding box center [434, 250] width 11 height 10
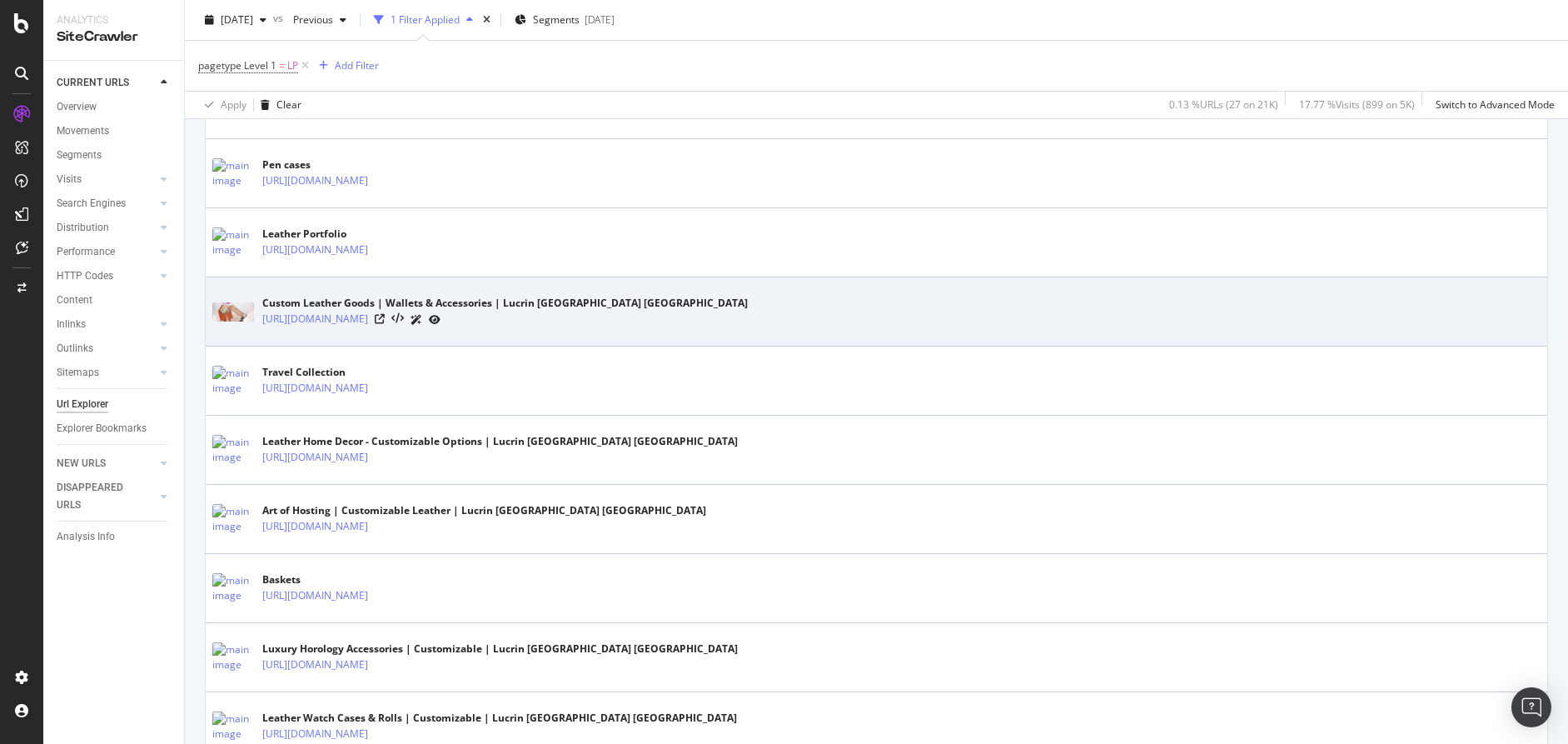
drag, startPoint x: 512, startPoint y: 320, endPoint x: 701, endPoint y: 285, distance: 192.2
click at [440, 320] on icon at bounding box center [434, 319] width 11 height 10
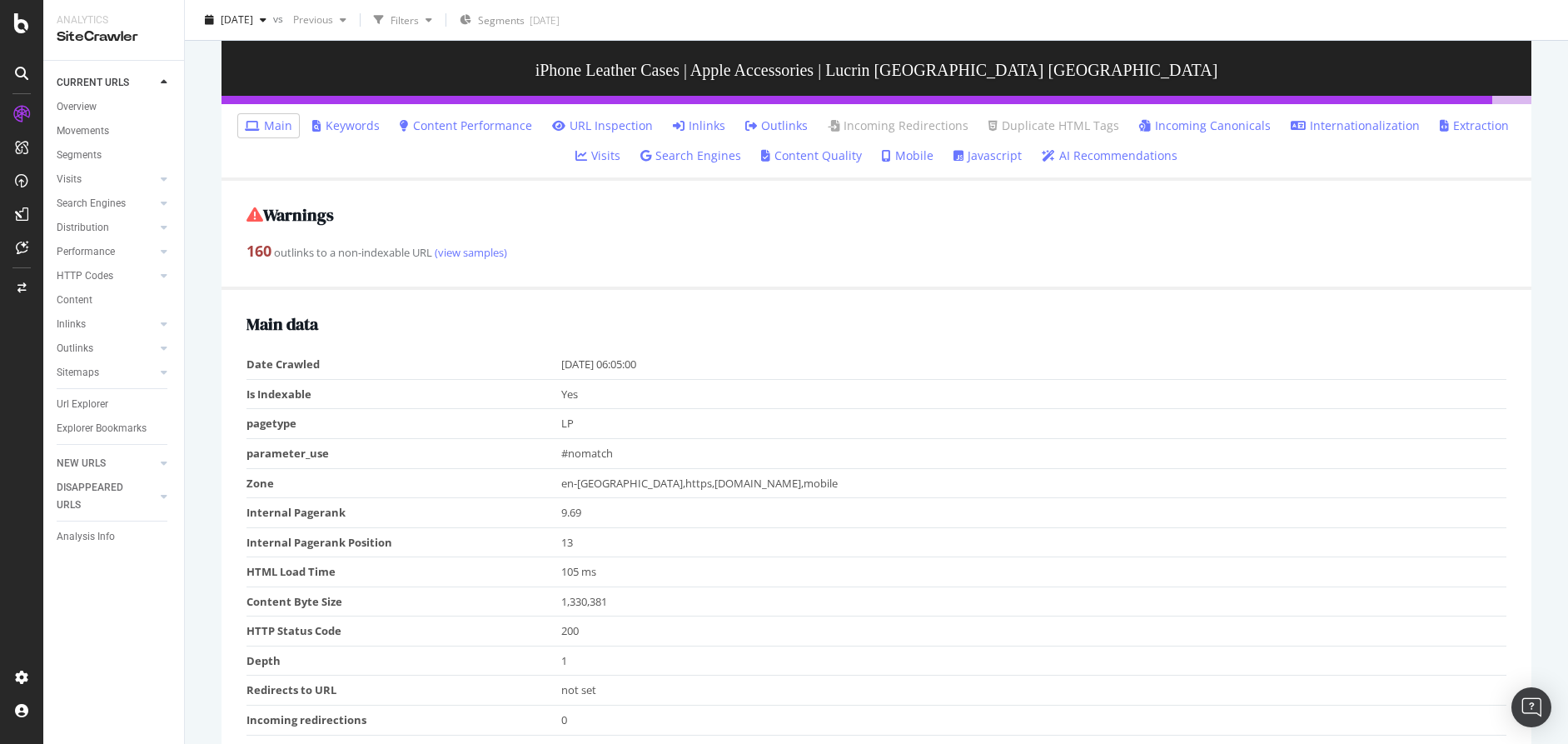
scroll to position [365, 0]
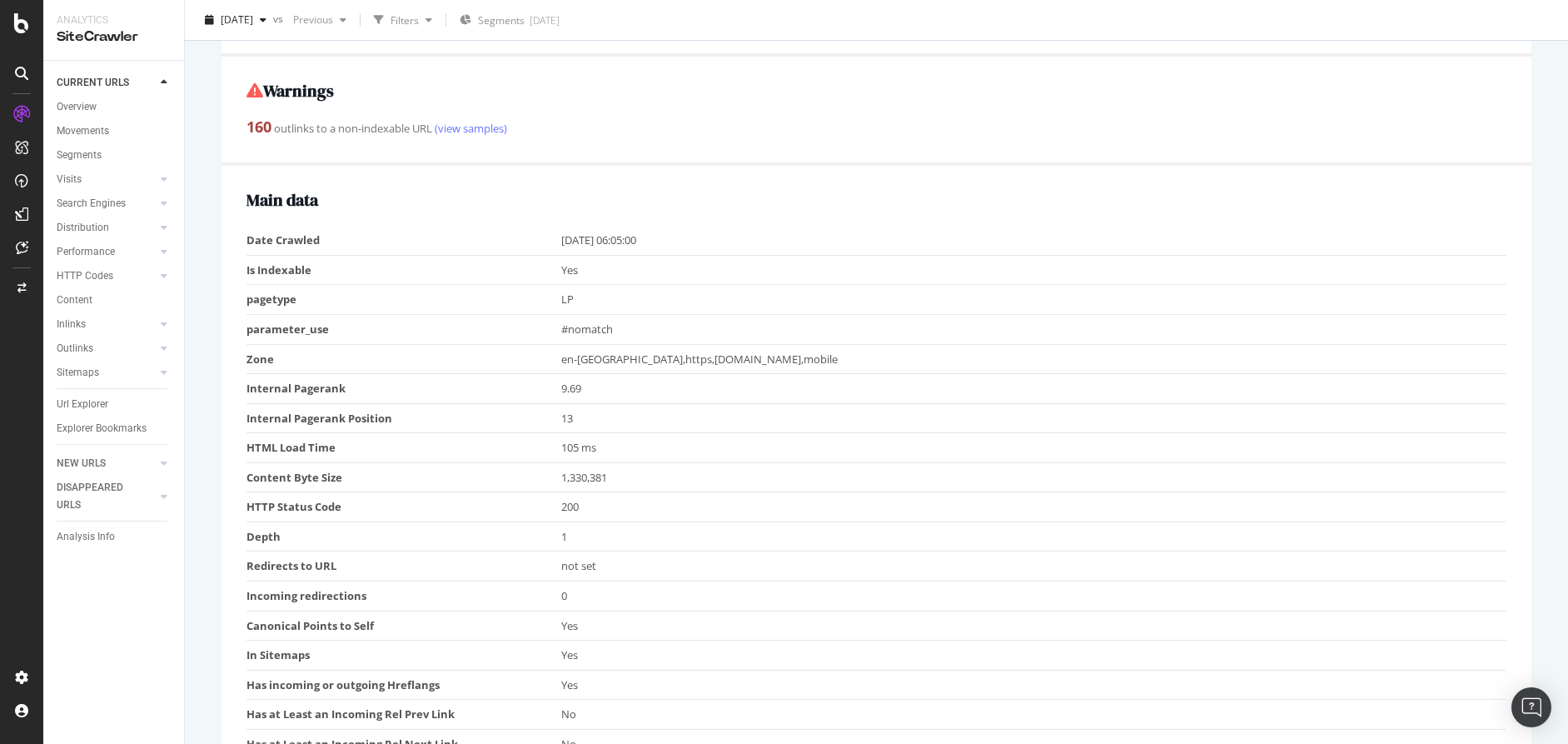
click at [1089, 40] on link "AI Recommendations" at bounding box center [1109, 32] width 136 height 17
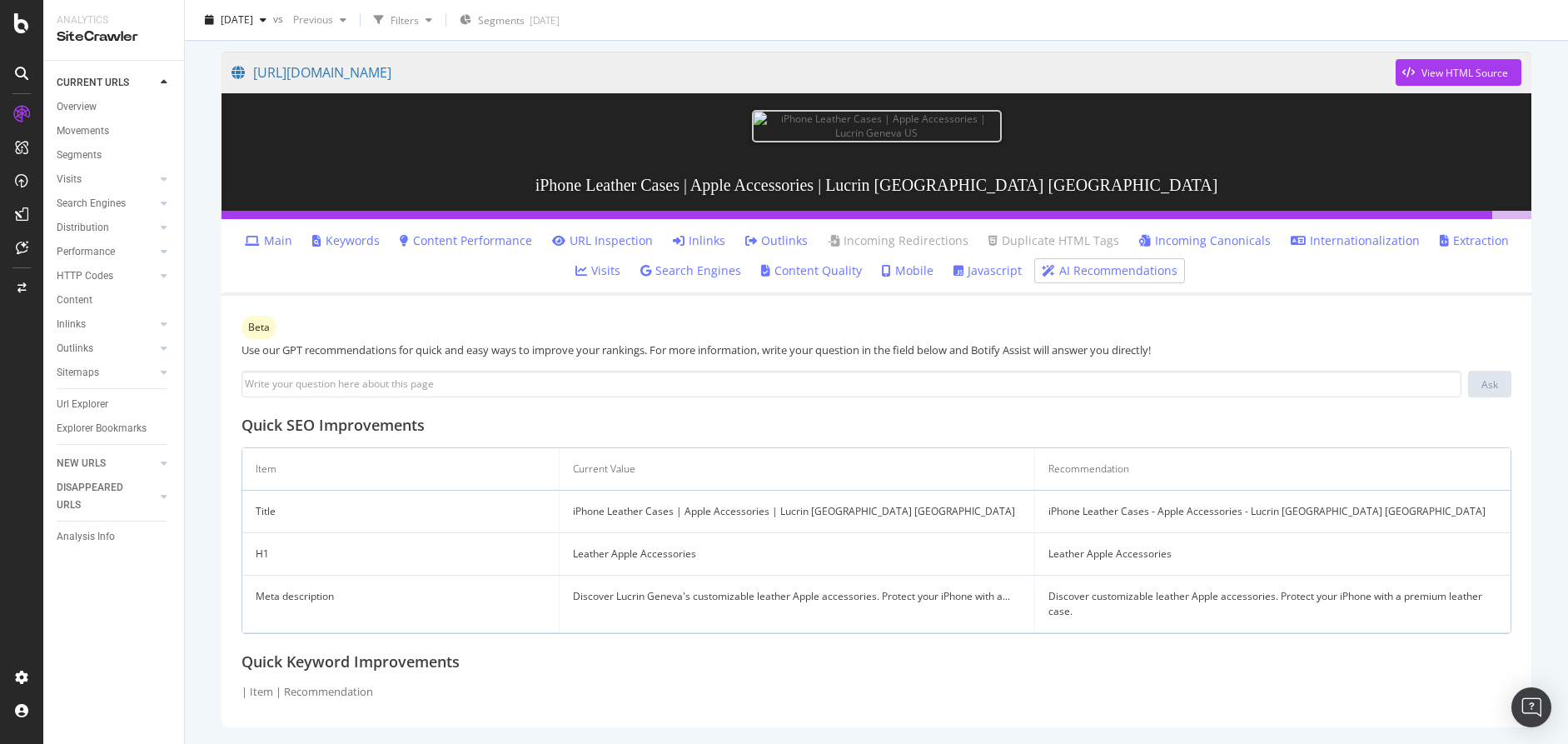
scroll to position [341, 0]
drag, startPoint x: 1048, startPoint y: 510, endPoint x: 1315, endPoint y: 515, distance: 267.0
click at [1315, 515] on td "iPhone Leather Cases - Apple Accessories - Lucrin Geneva US" at bounding box center [1272, 511] width 475 height 43
copy td "iPhone Leather Cases - Apple Accessories - Lucrin Geneva"
click at [1140, 510] on td "iPhone Leather Cases - Apple Accessories - Lucrin Geneva US" at bounding box center [1272, 511] width 475 height 43
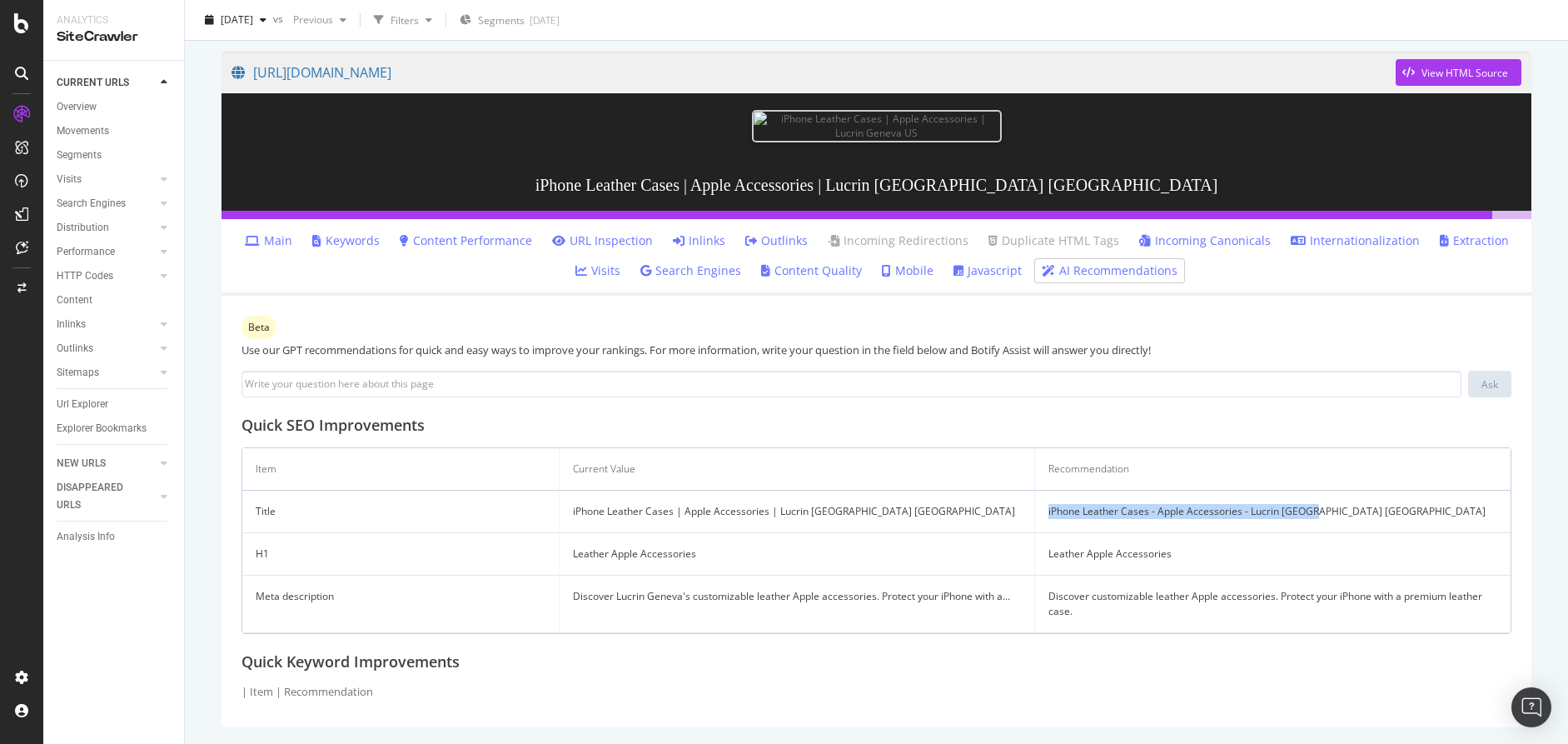
click at [1146, 510] on td "iPhone Leather Cases - Apple Accessories - Lucrin Geneva US" at bounding box center [1272, 511] width 475 height 43
drag, startPoint x: 1146, startPoint y: 510, endPoint x: 1040, endPoint y: 514, distance: 106.1
click at [1040, 514] on td "iPhone Leather Cases - Apple Accessories - Lucrin Geneva US" at bounding box center [1272, 511] width 475 height 43
drag, startPoint x: 1236, startPoint y: 551, endPoint x: 1031, endPoint y: 554, distance: 205.0
click at [1031, 554] on tr "H1 Leather Apple Accessories Leather Apple Accessories" at bounding box center [876, 554] width 1268 height 43
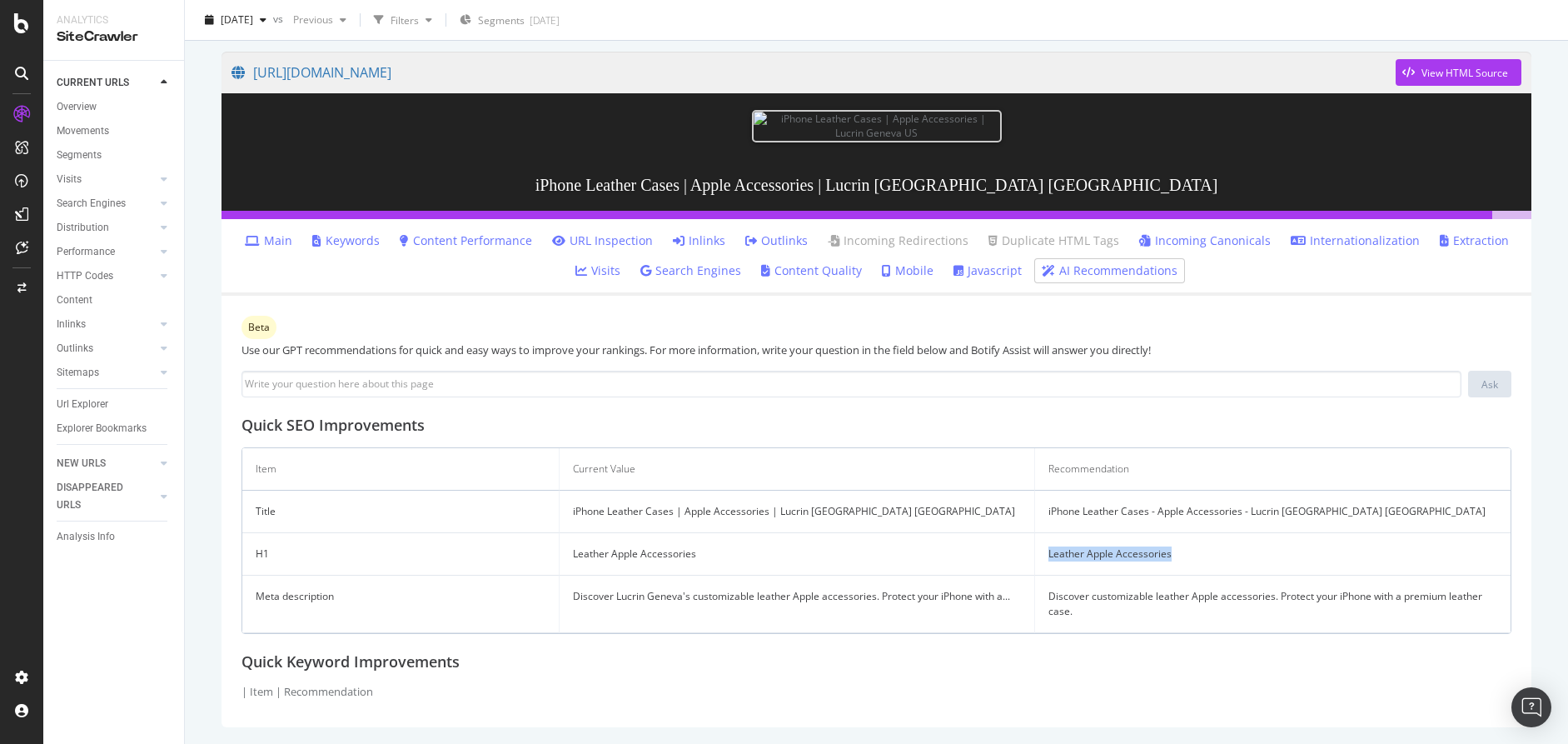
click at [841, 570] on td "Leather Apple Accessories" at bounding box center [796, 554] width 475 height 43
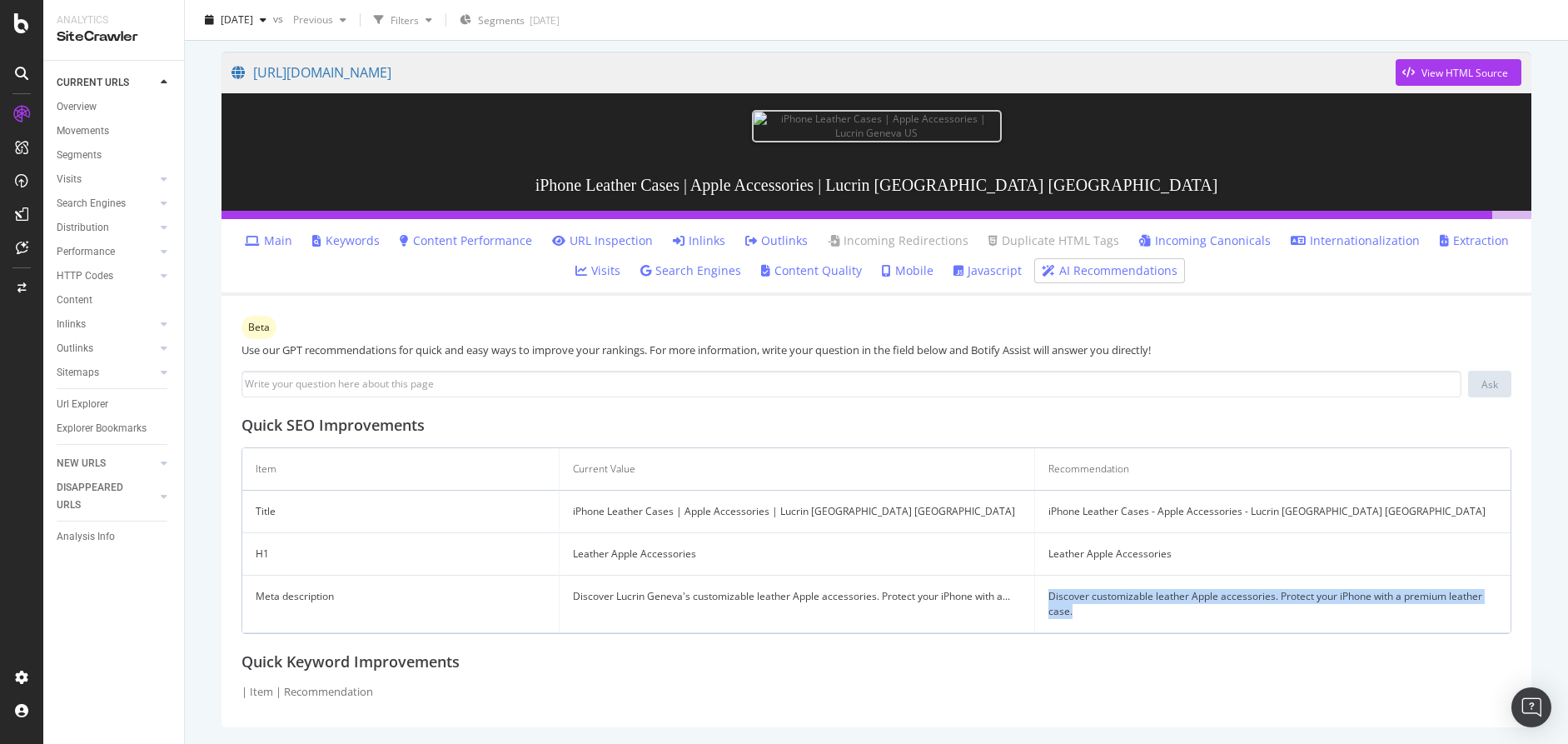
copy td "Discover customizable leather Apple accessories. Protect your iPhone with a pre…"
drag, startPoint x: 1063, startPoint y: 597, endPoint x: 1125, endPoint y: 610, distance: 63.3
click at [1125, 610] on td "Discover customizable leather Apple accessories. Protect your iPhone with a pre…" at bounding box center [1272, 605] width 475 height 58
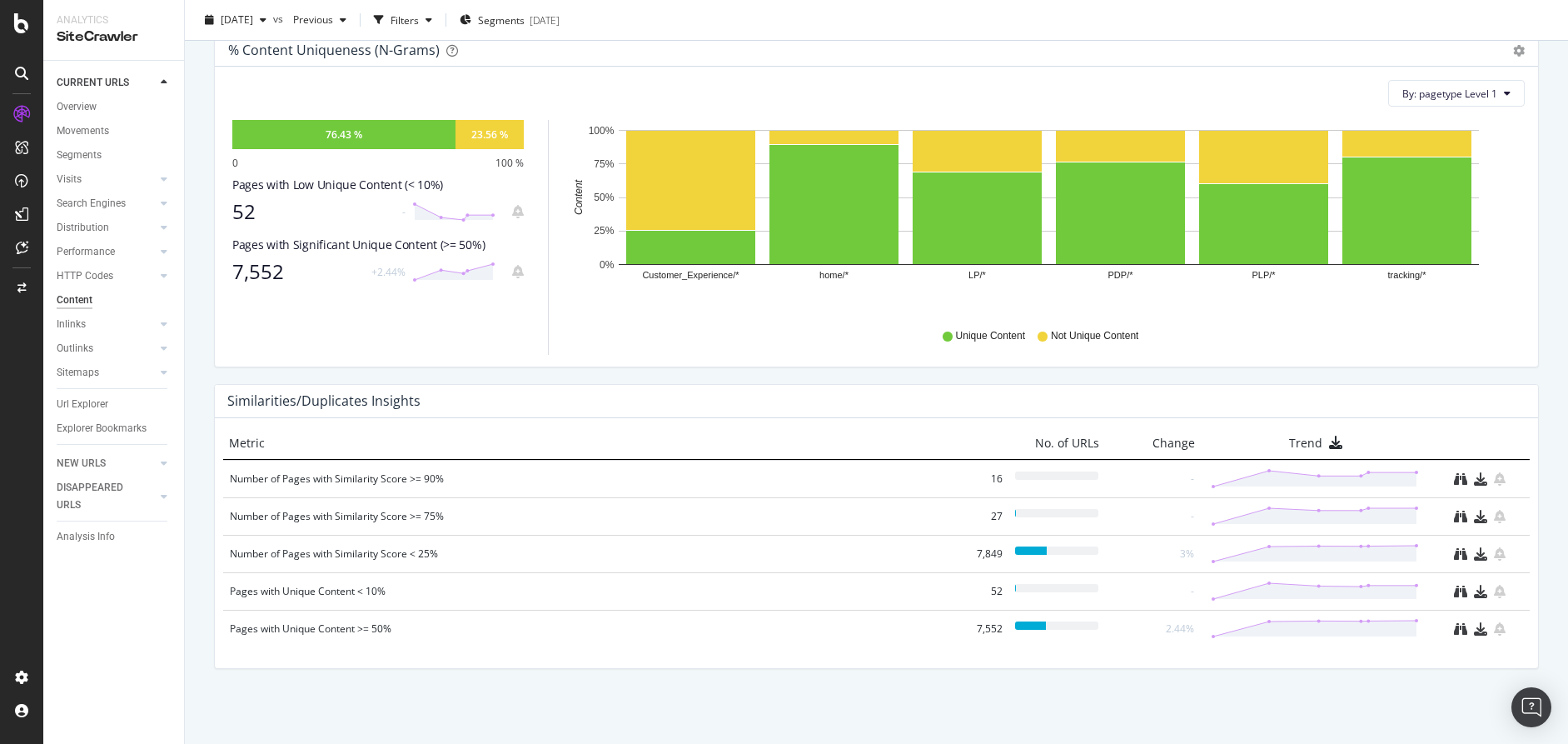
scroll to position [596, 0]
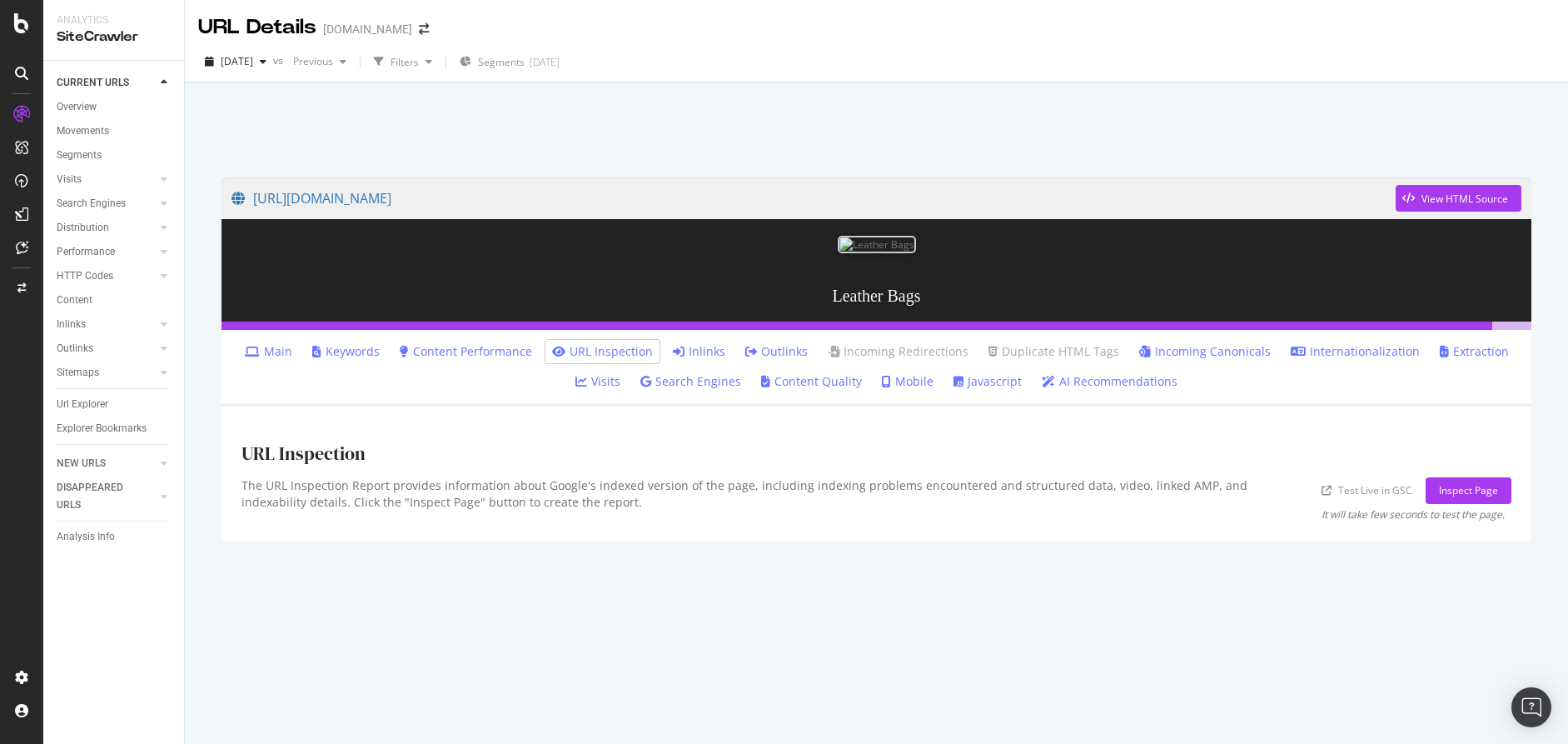
scroll to position [82, 0]
click at [1089, 390] on link "AI Recommendations" at bounding box center [1109, 381] width 136 height 17
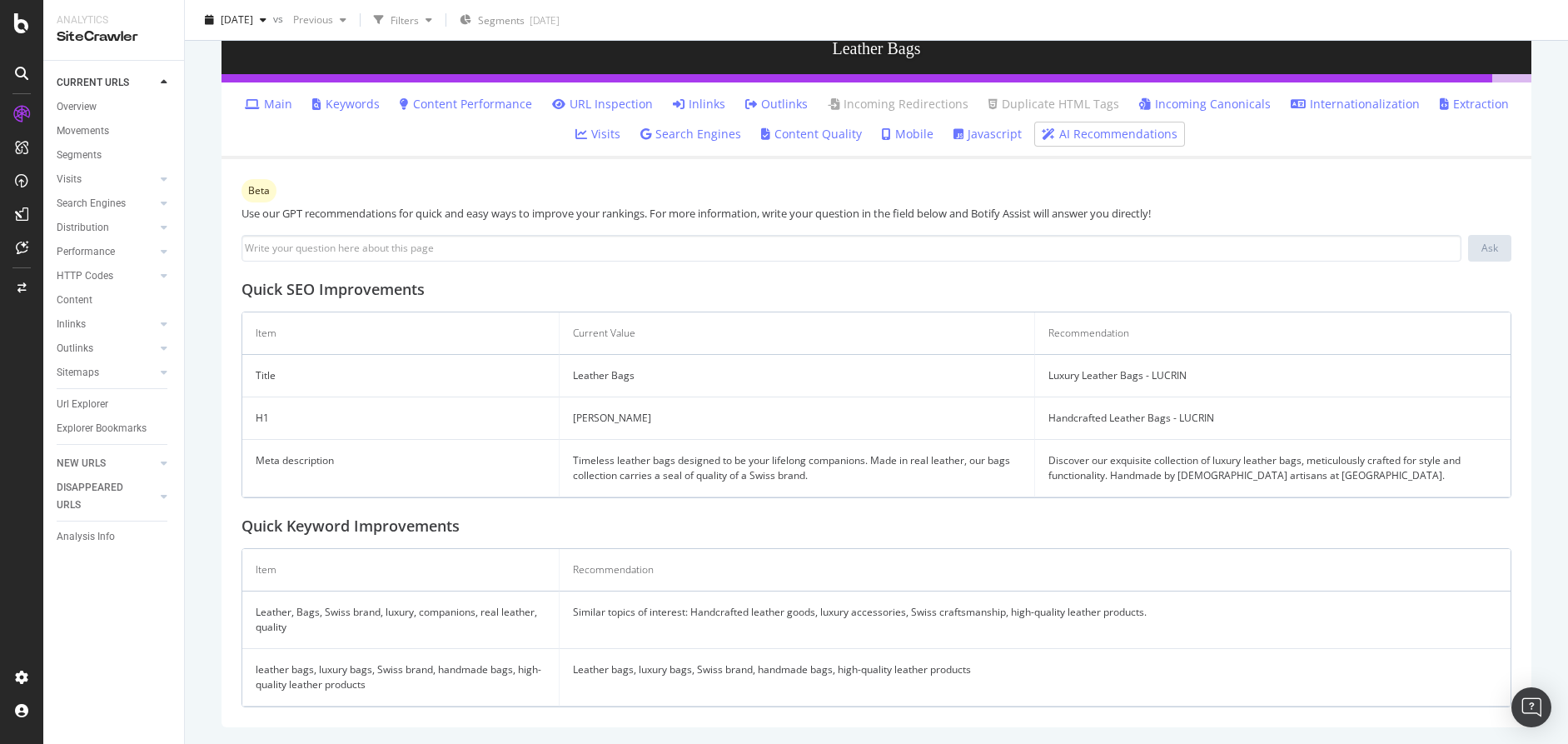
scroll to position [477, 0]
drag, startPoint x: 1046, startPoint y: 375, endPoint x: 1242, endPoint y: 372, distance: 196.0
click at [1242, 372] on td "Luxury Leather Bags - LUCRIN" at bounding box center [1272, 376] width 475 height 43
copy td "Luxury Leather Bags - LUCRIN"
drag, startPoint x: 1083, startPoint y: 458, endPoint x: 1323, endPoint y: 480, distance: 241.0
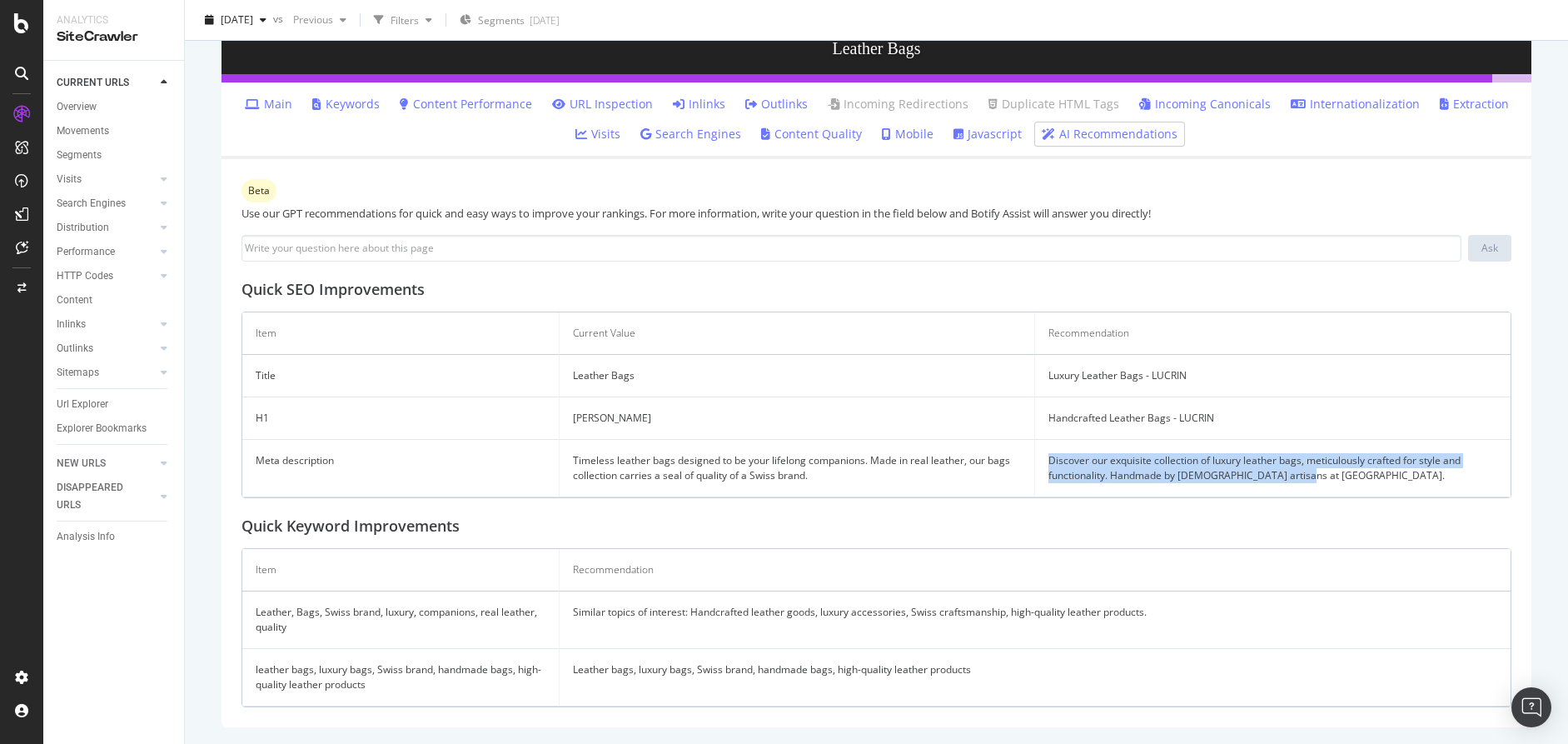
click at [1323, 480] on td "Discover our exquisite collection of luxury leather bags, meticulously crafted …" at bounding box center [1272, 468] width 475 height 58
copy td "Discover our exquisite collection of luxury leather bags, meticulously crafted …"
drag, startPoint x: 692, startPoint y: 612, endPoint x: 814, endPoint y: 610, distance: 122.0
click at [814, 610] on td "Similar topics of interest: Handcrafted leather goods, luxury accessories, Swis…" at bounding box center [1034, 621] width 951 height 58
copy td "Handcrafted leather goods"
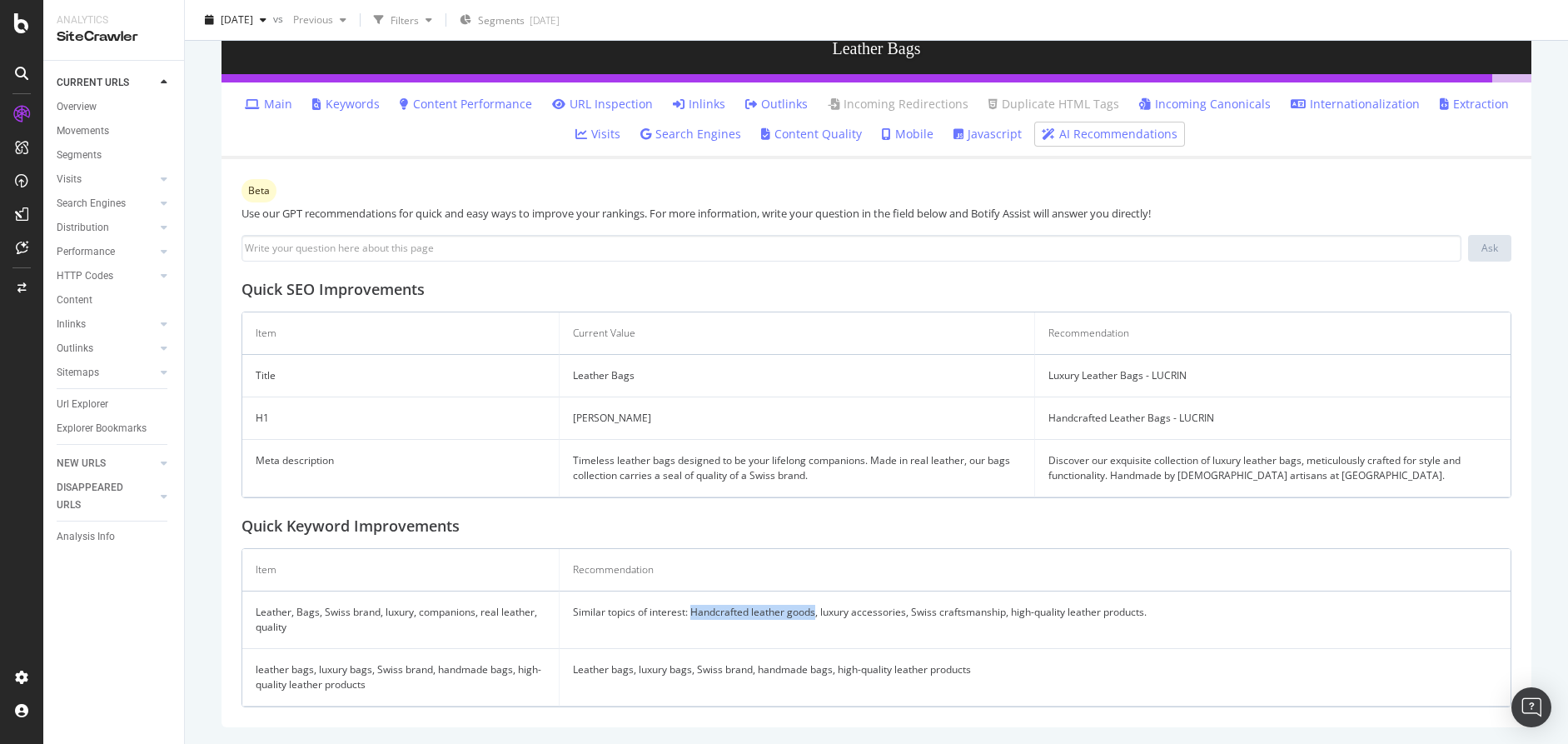
copy td "Handcrafted leather goods"
drag, startPoint x: 822, startPoint y: 612, endPoint x: 900, endPoint y: 611, distance: 78.0
click at [906, 611] on td "Similar topics of interest: Handcrafted leather goods, luxury accessories, Swis…" at bounding box center [1034, 621] width 951 height 58
copy td "luxury accessories"
drag, startPoint x: 914, startPoint y: 614, endPoint x: 920, endPoint y: 594, distance: 20.9
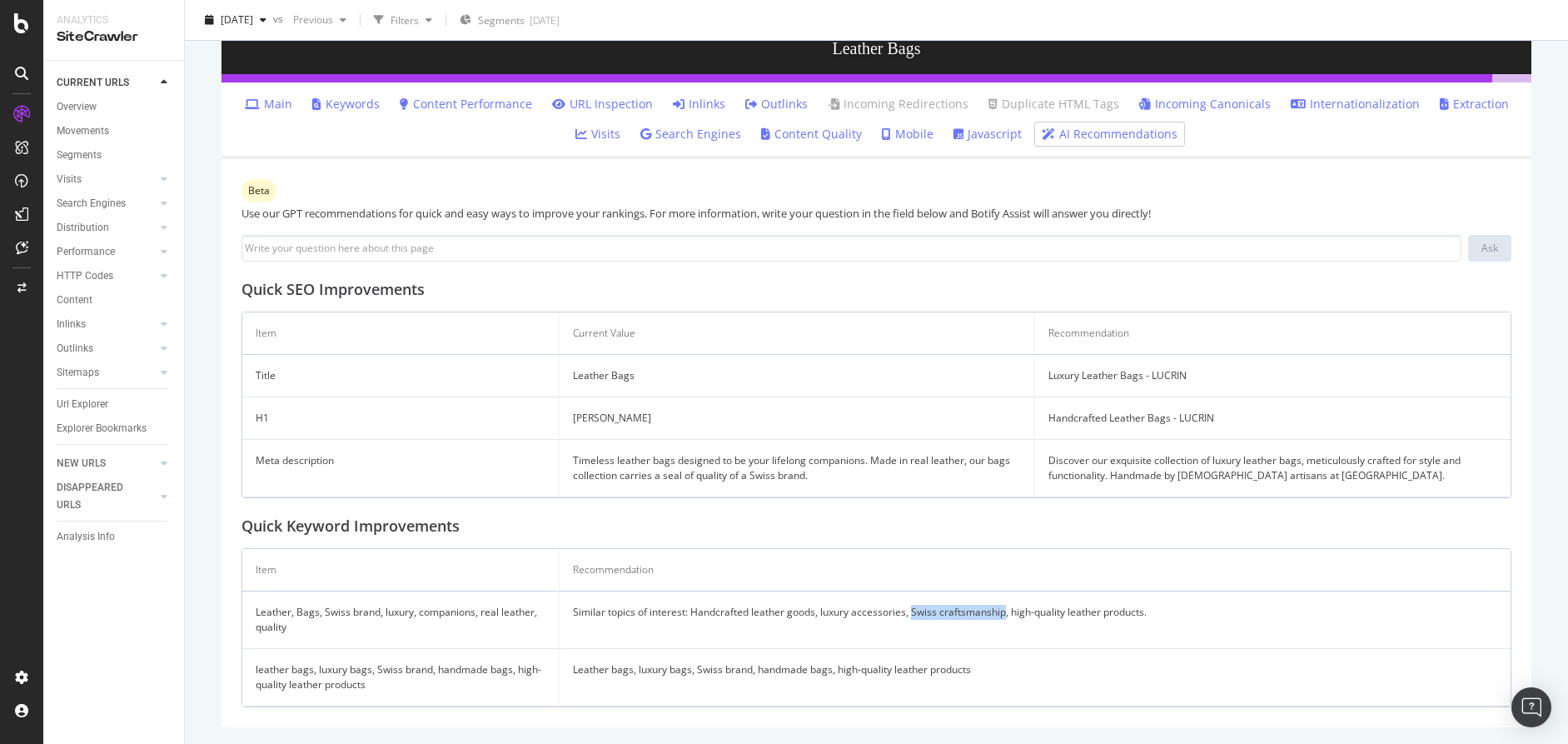
click at [1004, 612] on td "Similar topics of interest: Handcrafted leather goods, luxury accessories, Swis…" at bounding box center [1034, 621] width 951 height 58
copy td "Swiss craftsmanship"
drag, startPoint x: 1012, startPoint y: 613, endPoint x: 1121, endPoint y: 601, distance: 109.7
click at [1184, 616] on td "Similar topics of interest: Handcrafted leather goods, luxury accessories, Swis…" at bounding box center [1034, 621] width 951 height 58
copy td "high-quality leather products."
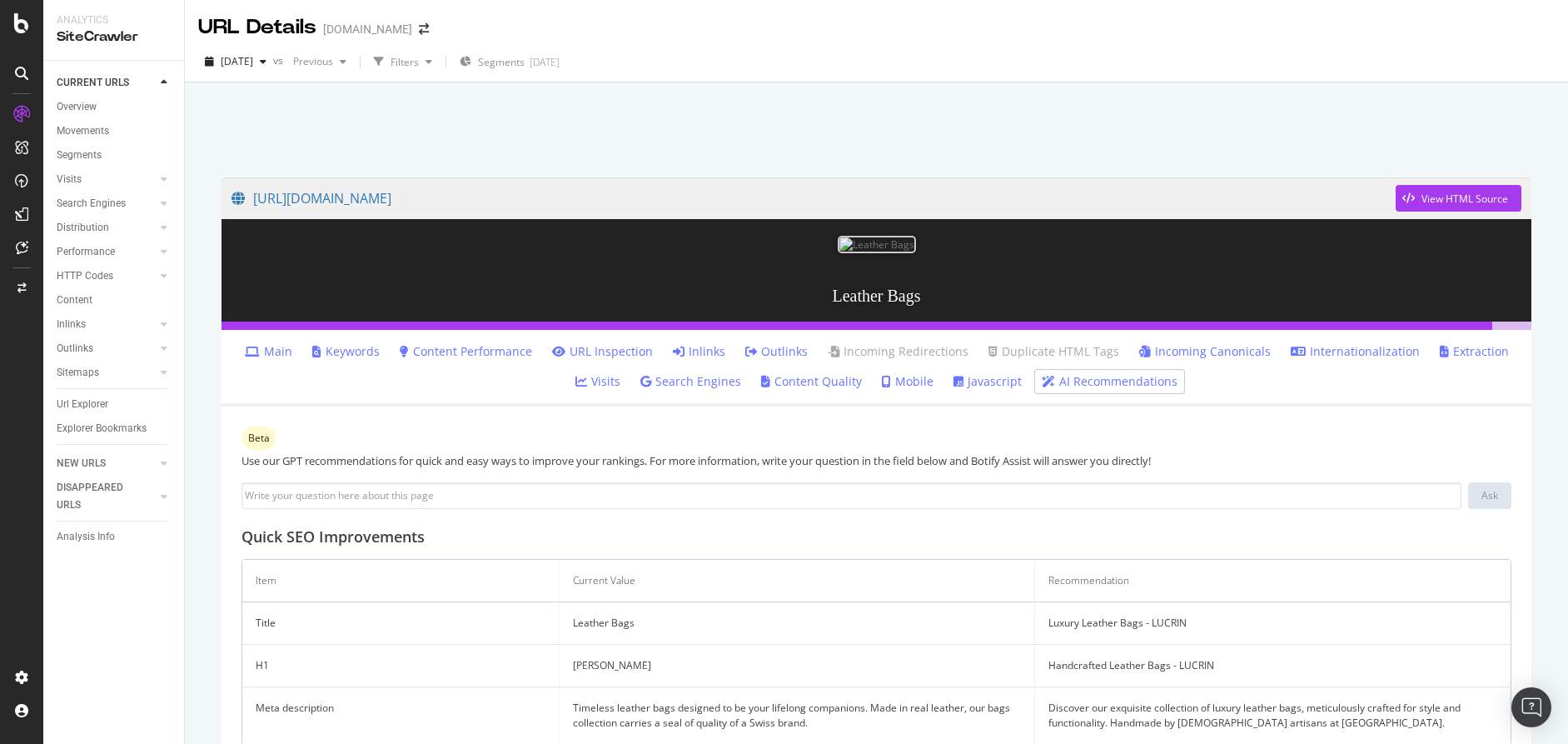
scroll to position [0, 0]
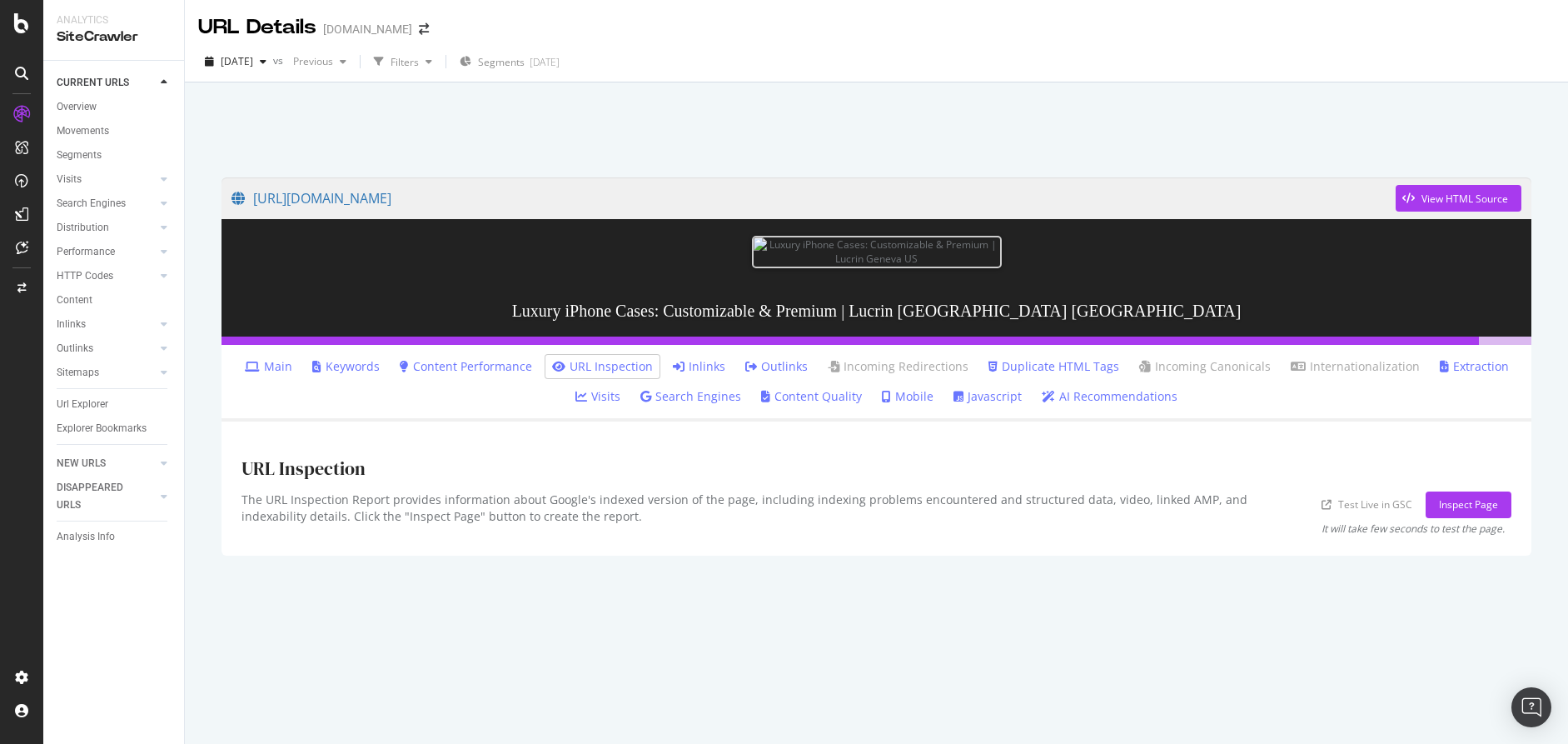
scroll to position [82, 0]
click at [1113, 404] on link "AI Recommendations" at bounding box center [1109, 396] width 136 height 17
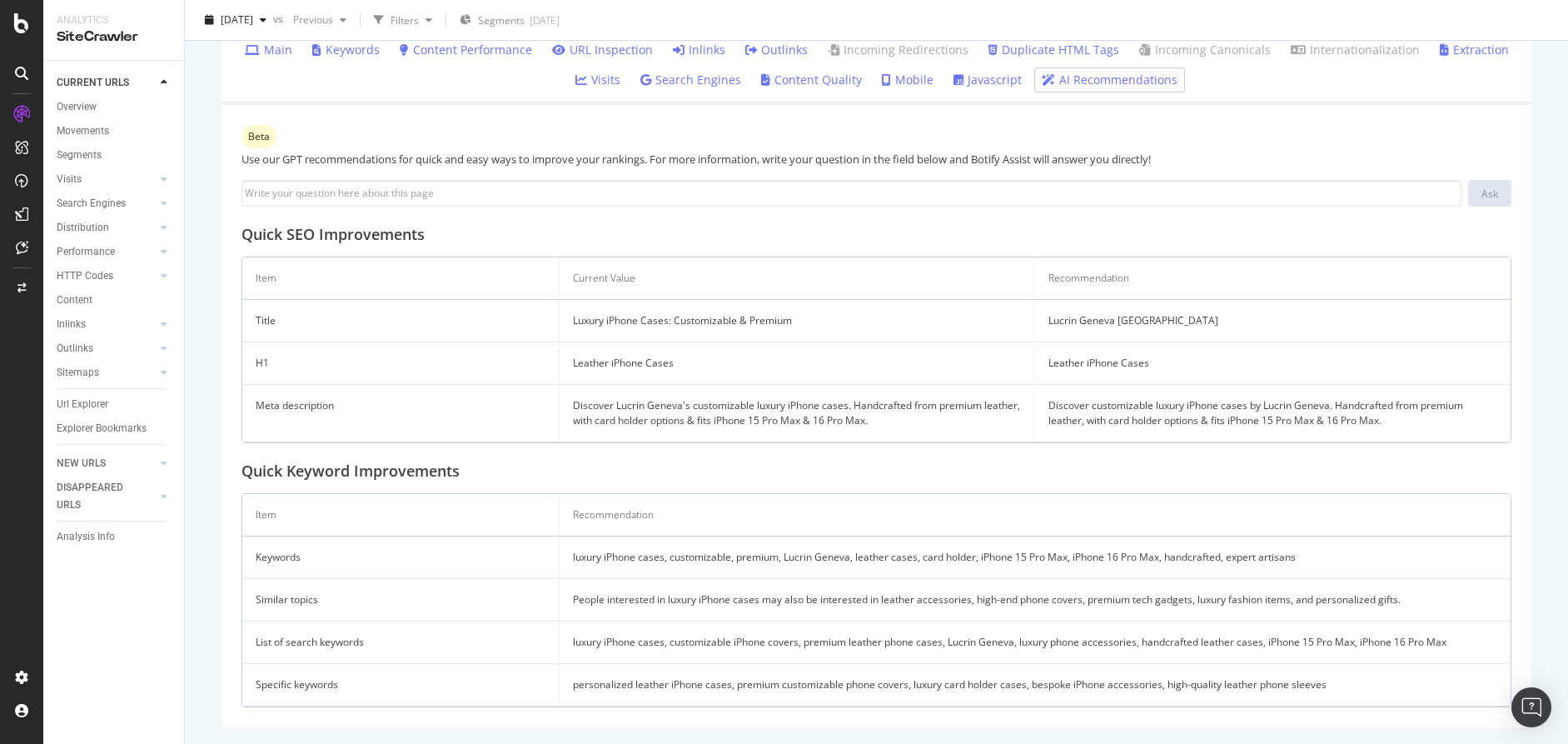
scroll to position [532, 0]
drag, startPoint x: 1318, startPoint y: 602, endPoint x: 1401, endPoint y: 600, distance: 83.0
click at [1401, 600] on td "People interested in luxury iPhone cases may also be interested in leather acce…" at bounding box center [1034, 600] width 951 height 43
copy td "personalized gifts"
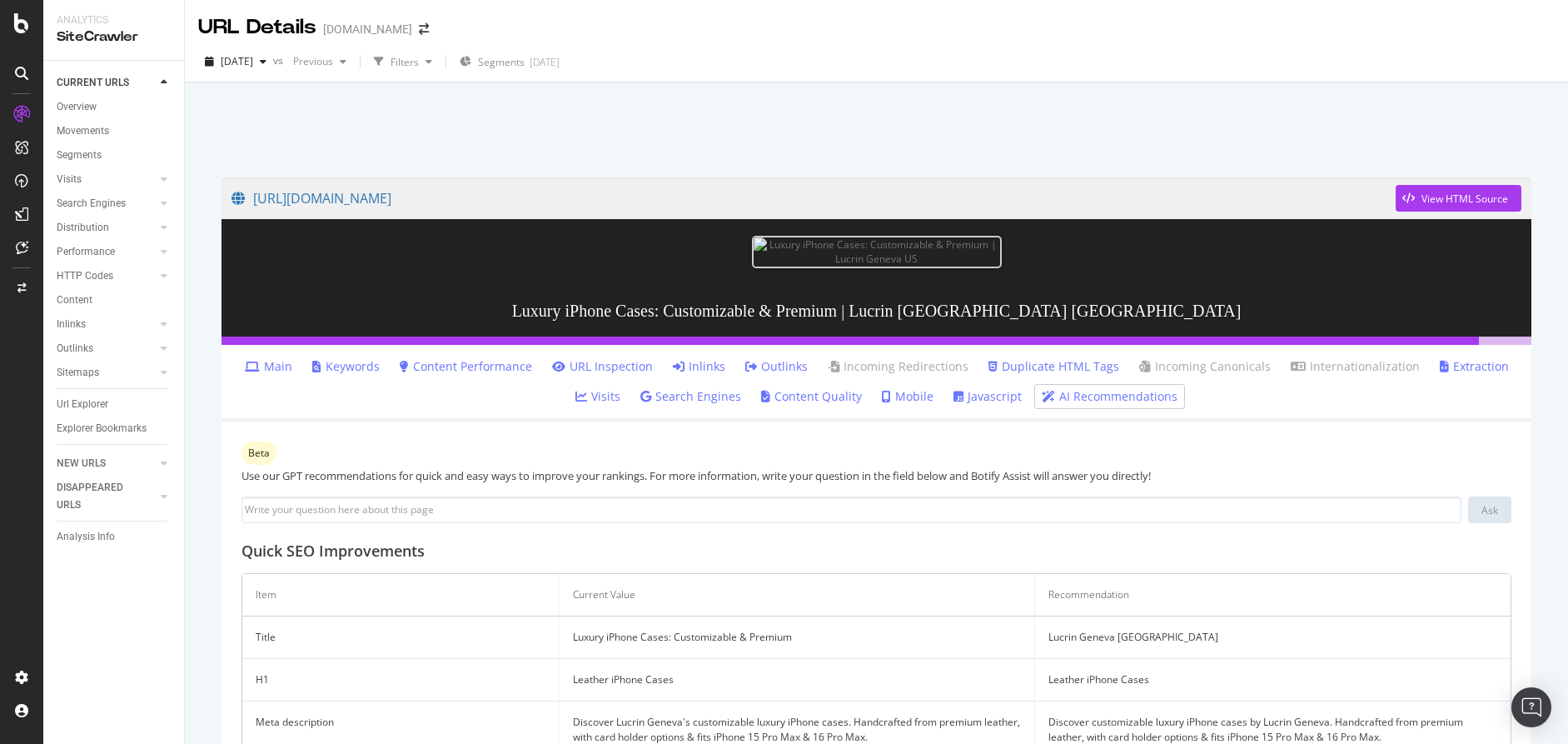
scroll to position [0, 0]
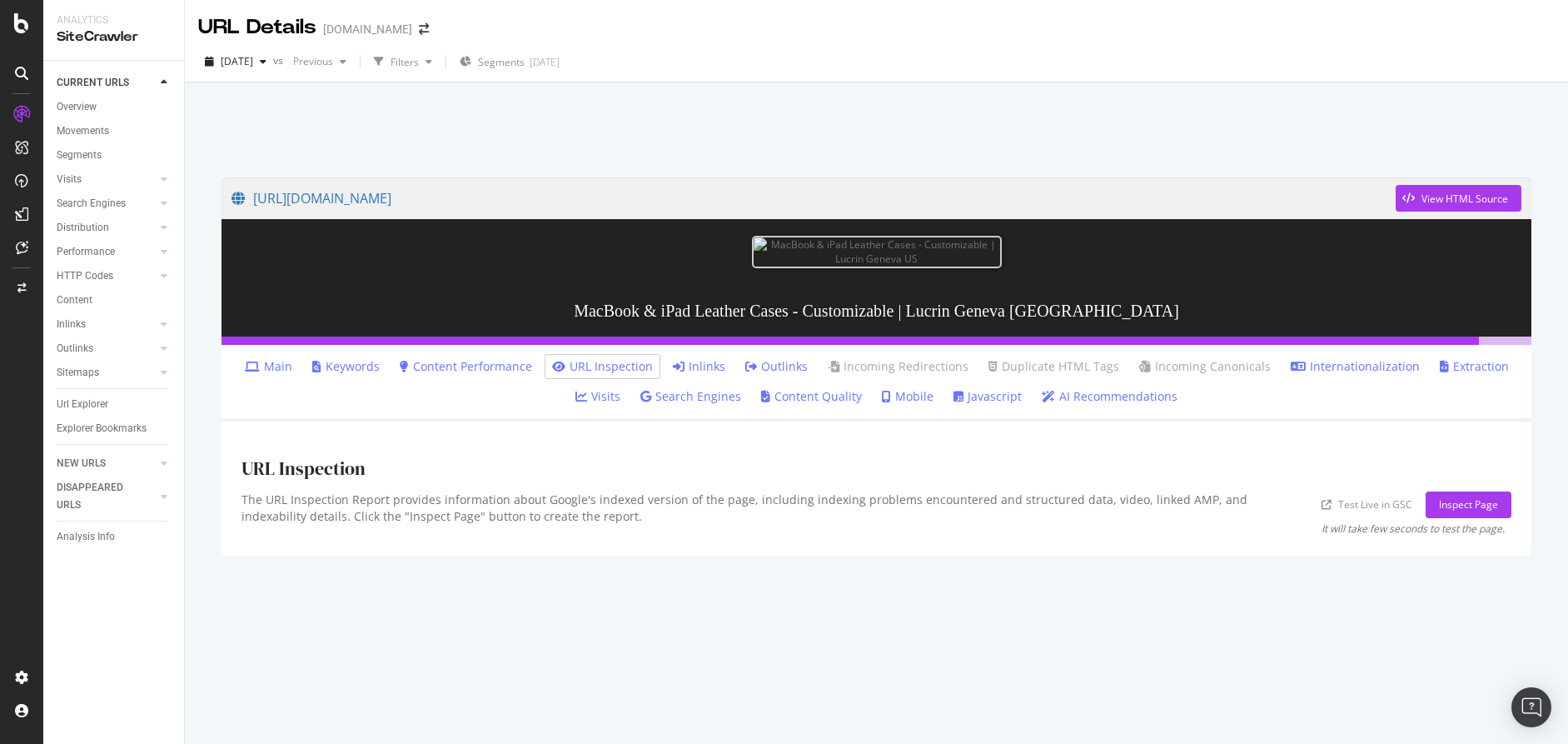
scroll to position [82, 0]
click at [1113, 404] on link "AI Recommendations" at bounding box center [1109, 396] width 136 height 17
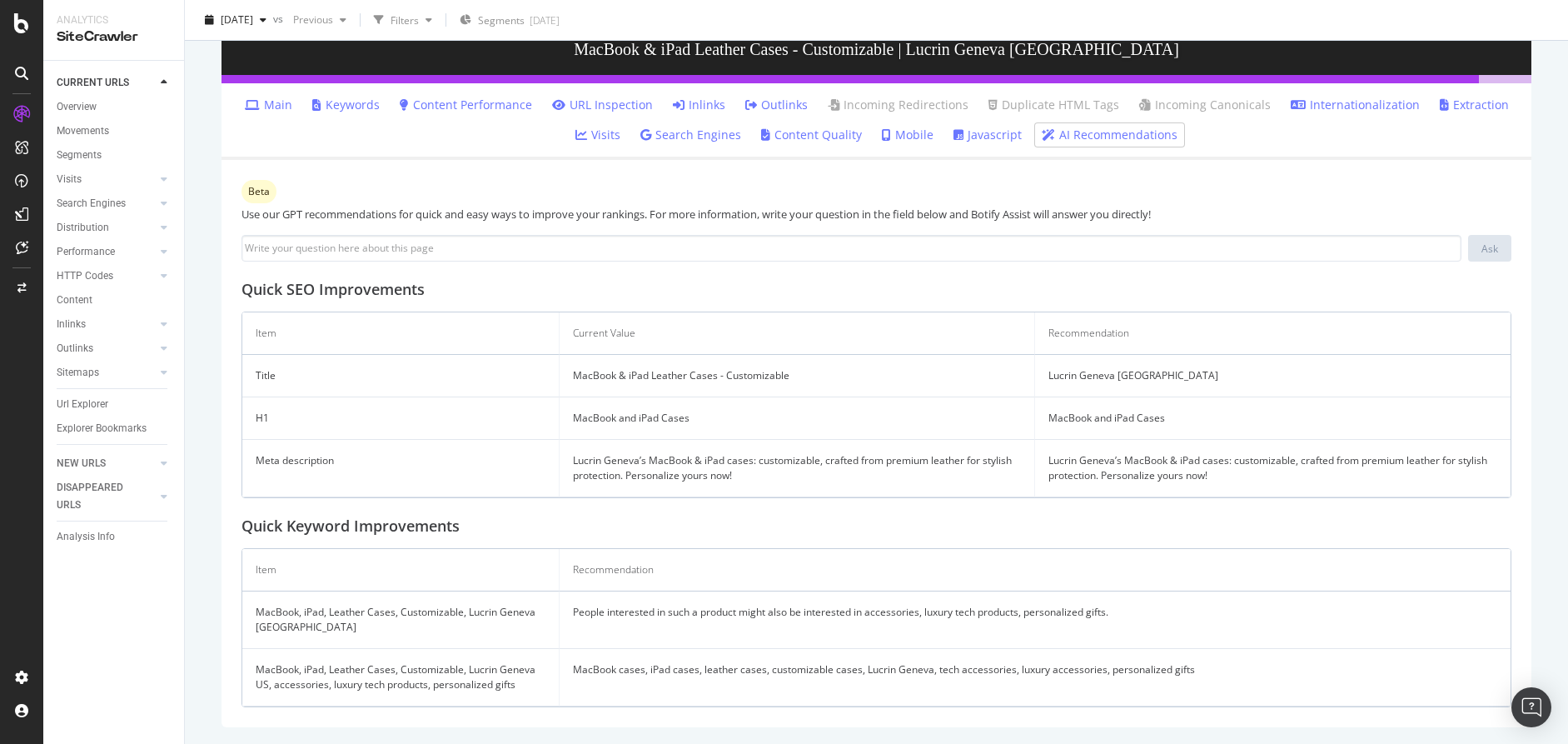
scroll to position [477, 0]
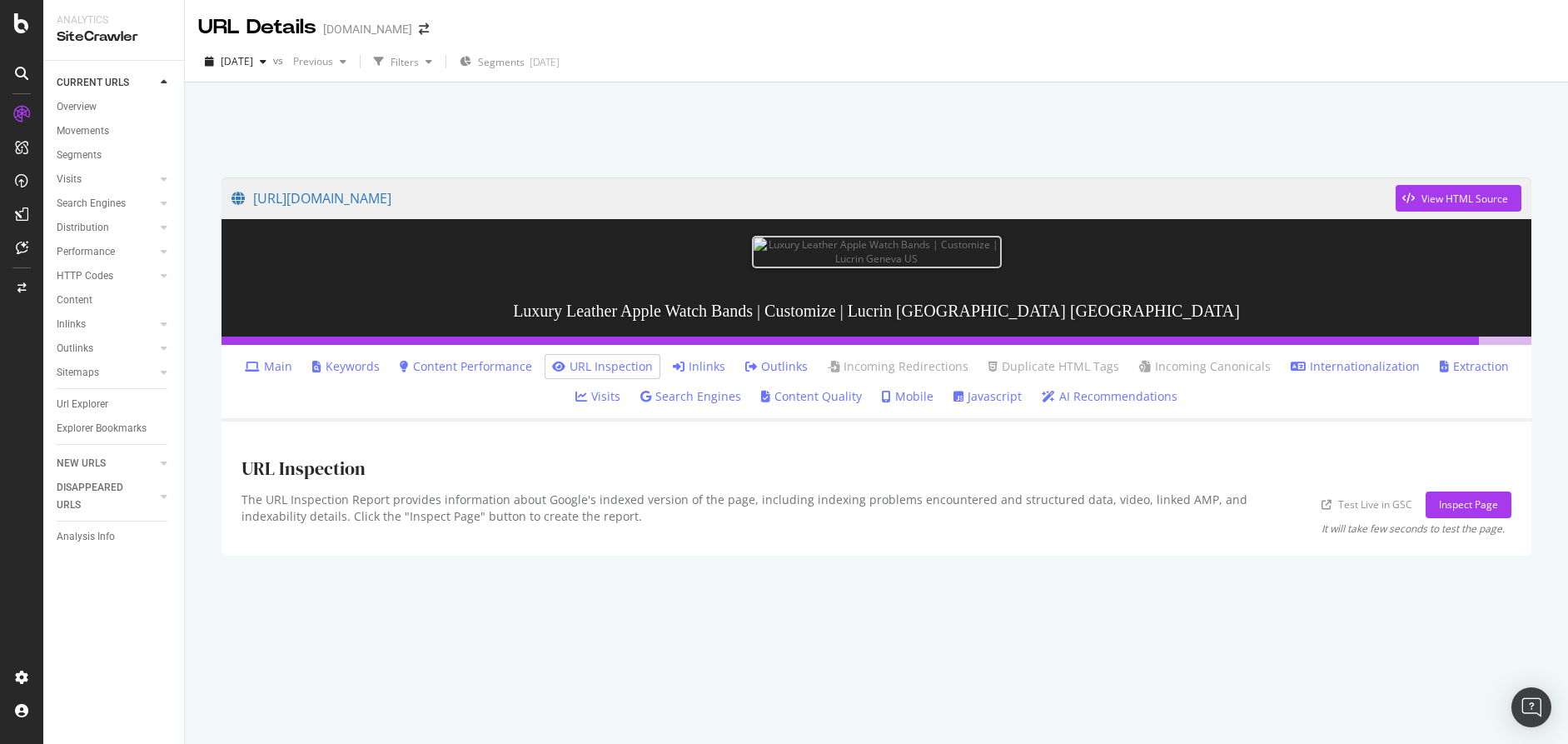
scroll to position [82, 0]
click at [1108, 404] on link "AI Recommendations" at bounding box center [1109, 396] width 136 height 17
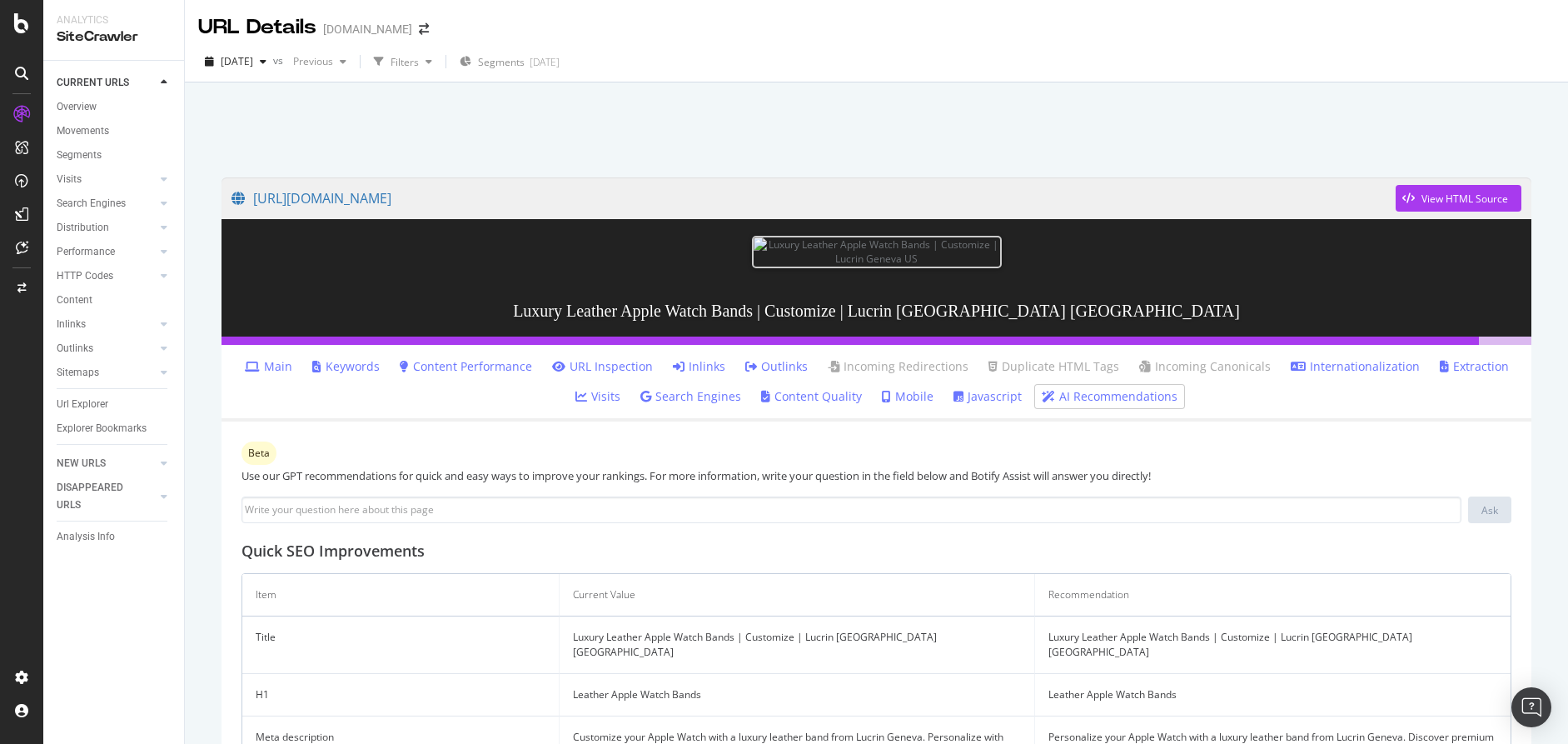
scroll to position [-22, 0]
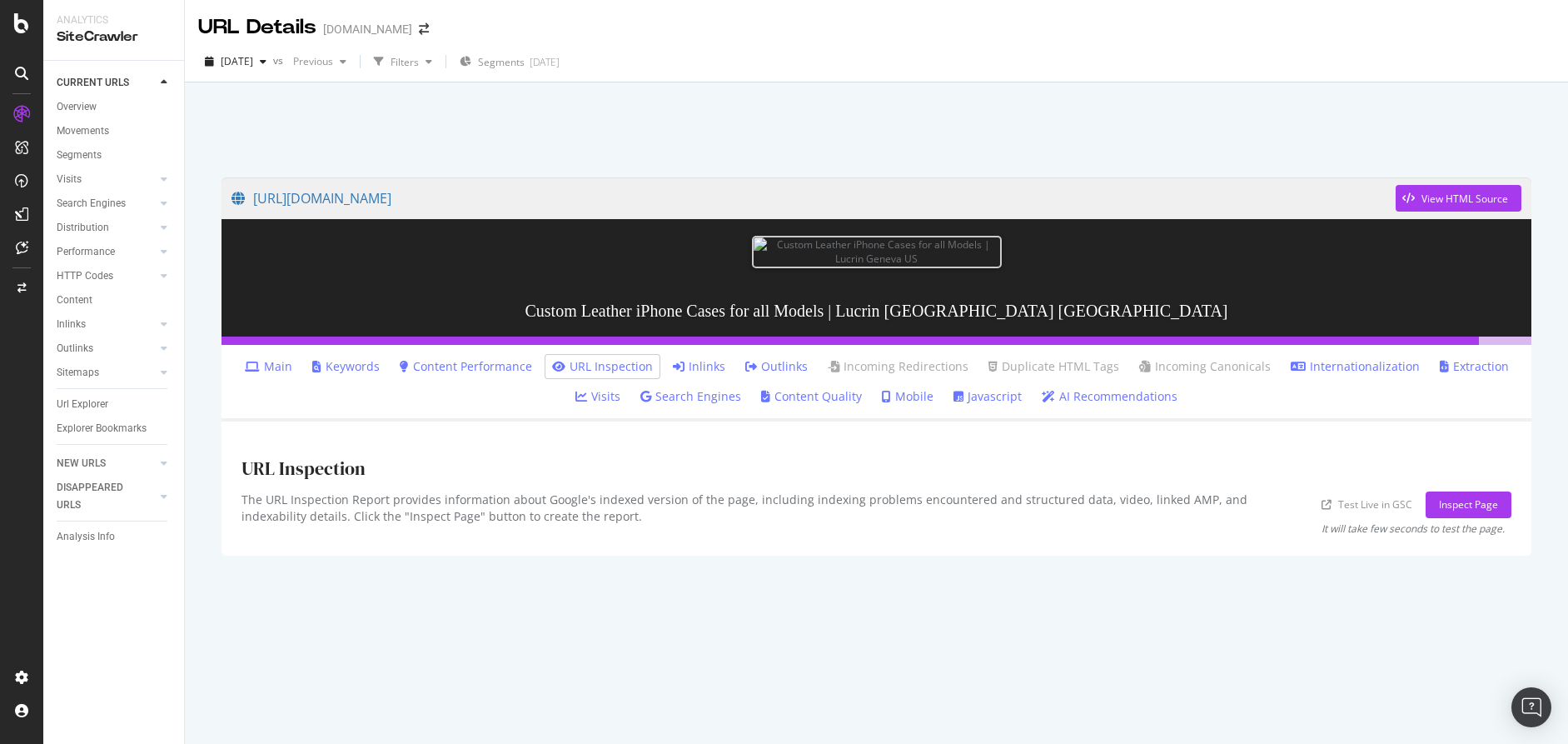
scroll to position [82, 0]
click at [1096, 404] on link "AI Recommendations" at bounding box center [1109, 396] width 136 height 17
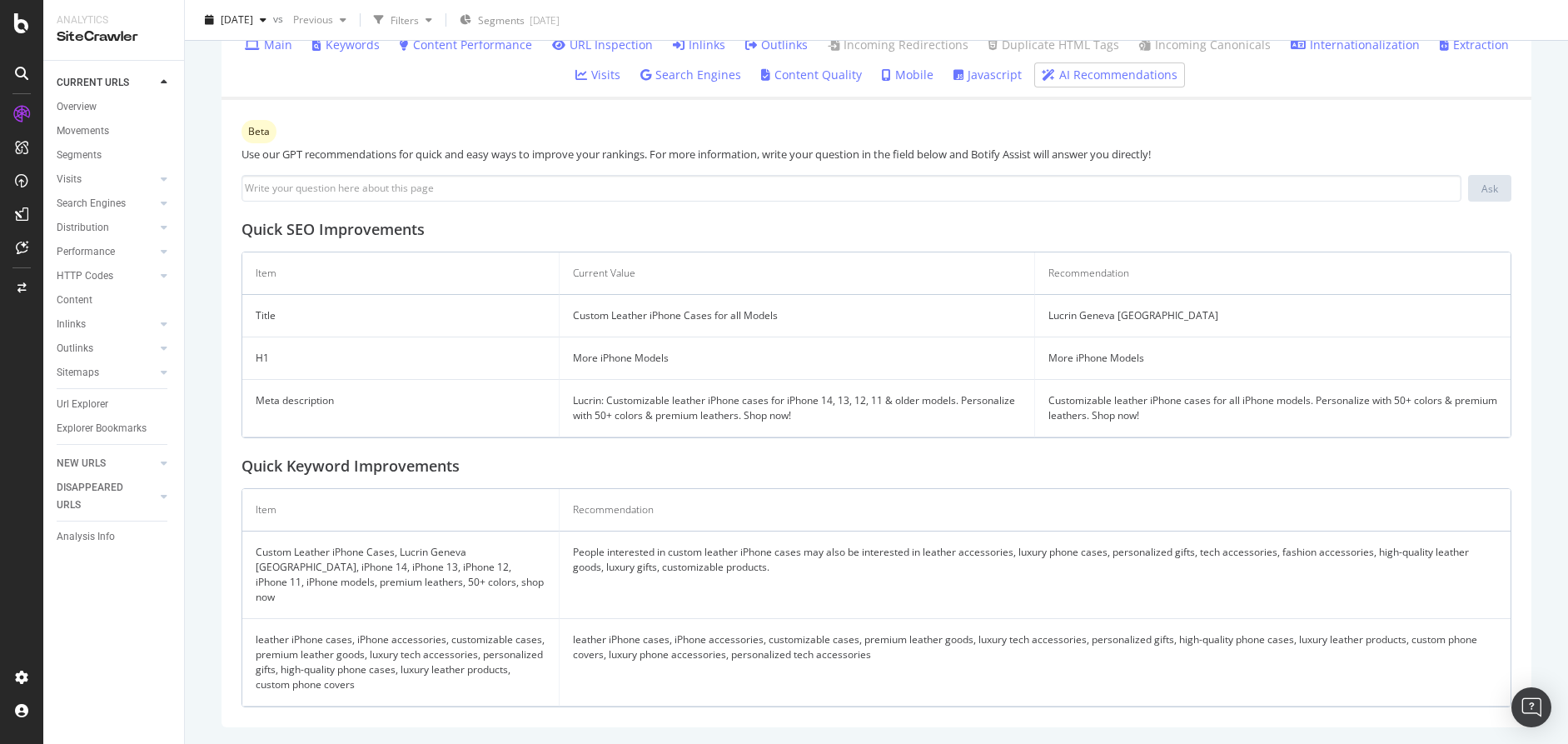
scroll to position [523, 0]
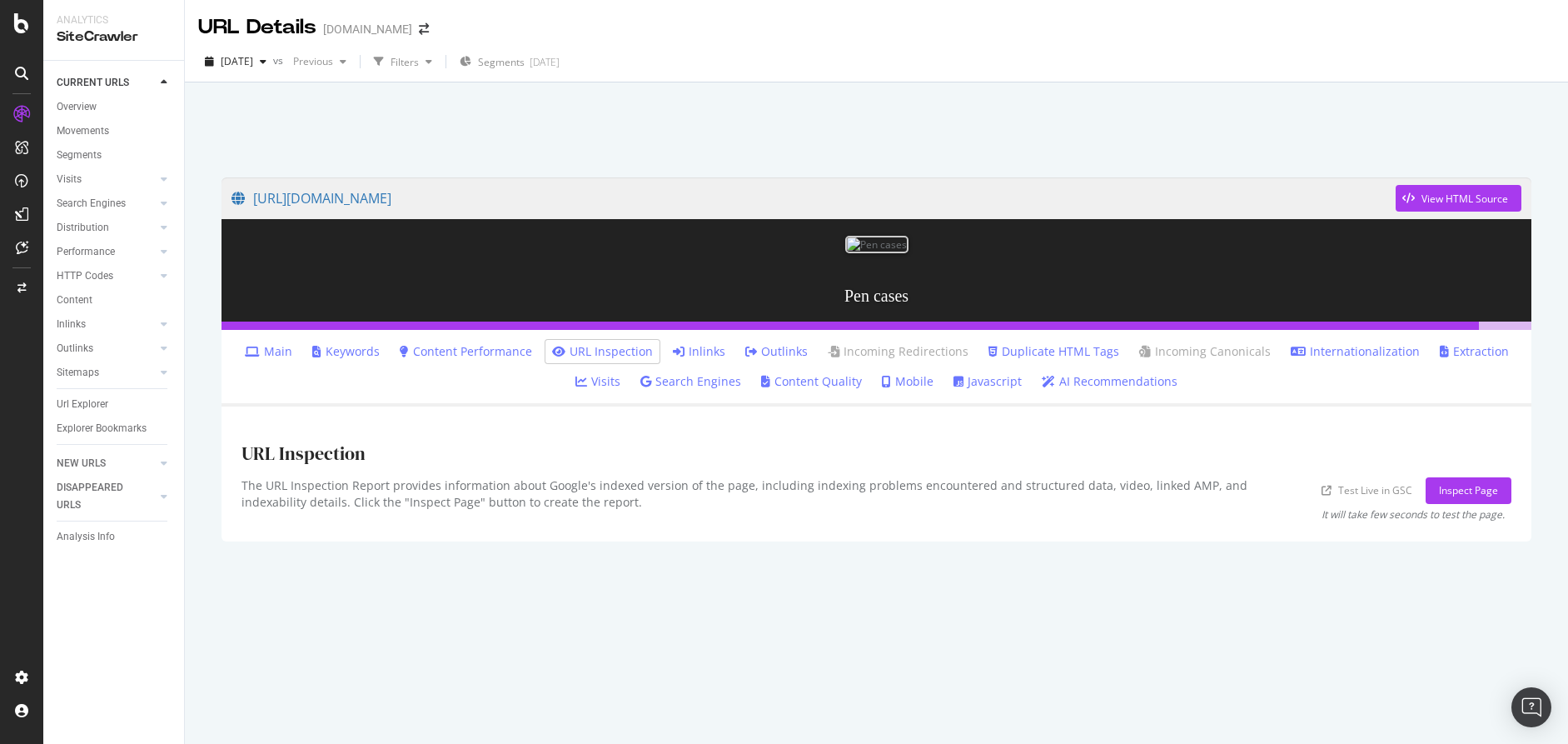
scroll to position [82, 0]
click at [1102, 390] on link "AI Recommendations" at bounding box center [1109, 381] width 136 height 17
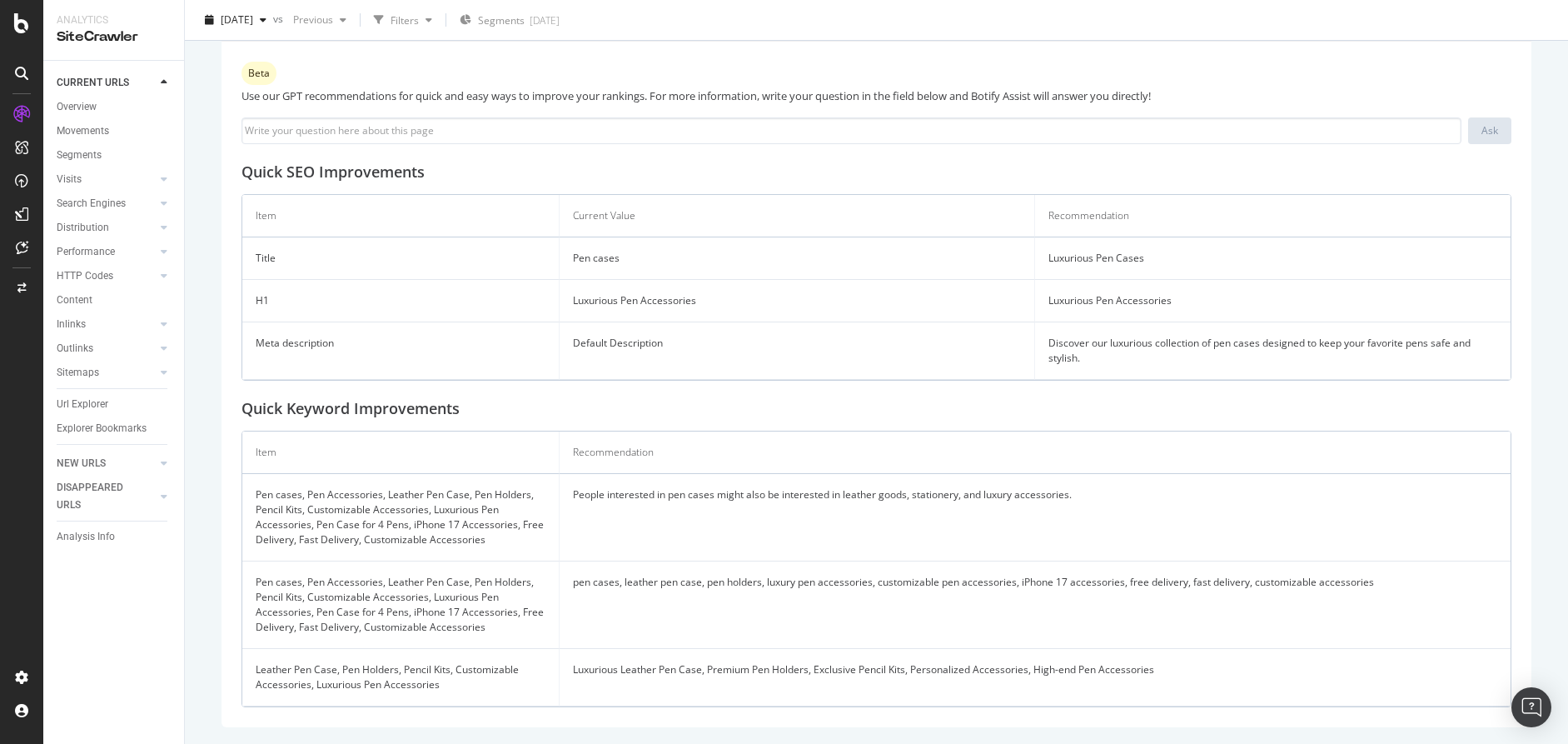
scroll to position [594, 0]
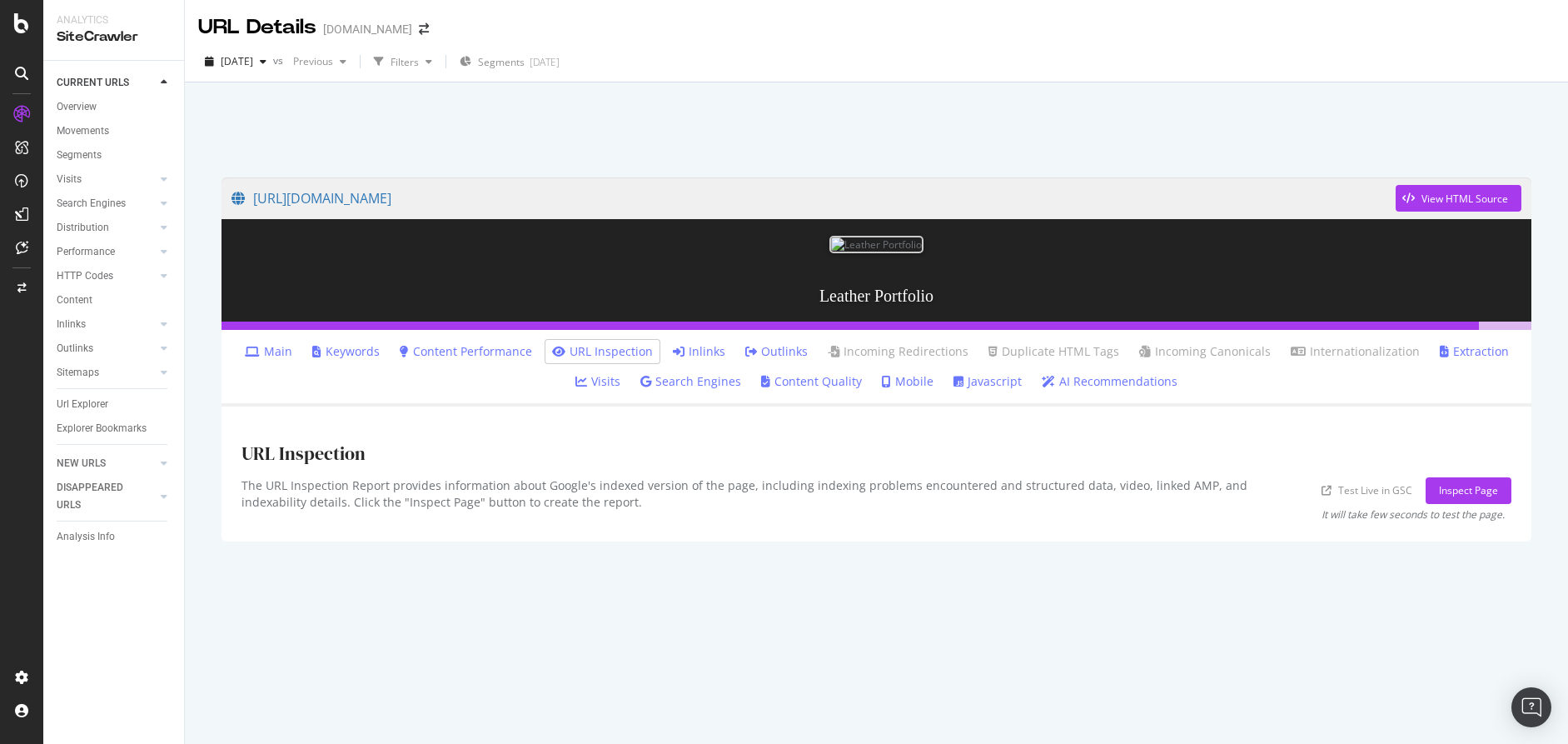
click at [1159, 373] on link "AI Recommendations" at bounding box center [1109, 381] width 136 height 17
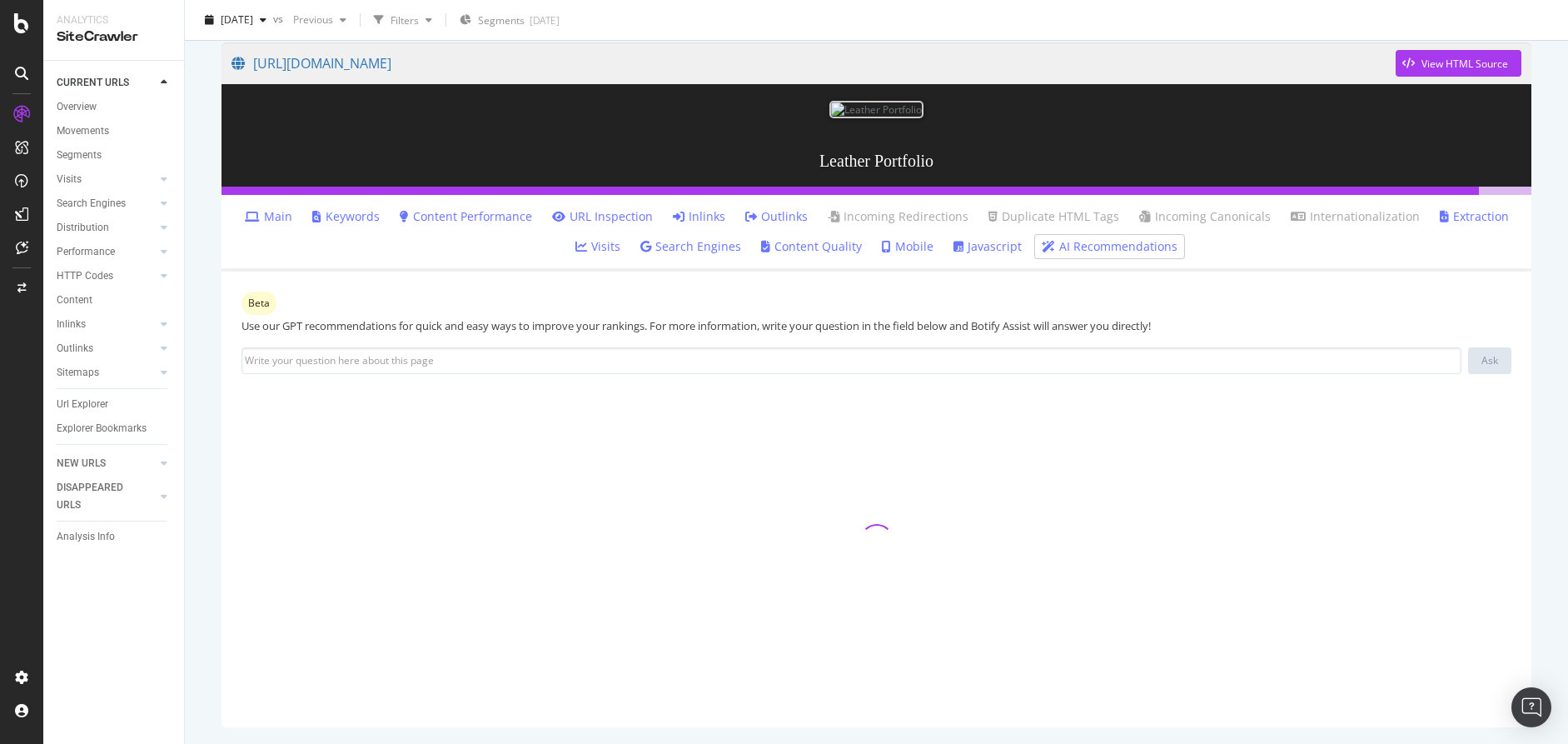
scroll to position [367, 0]
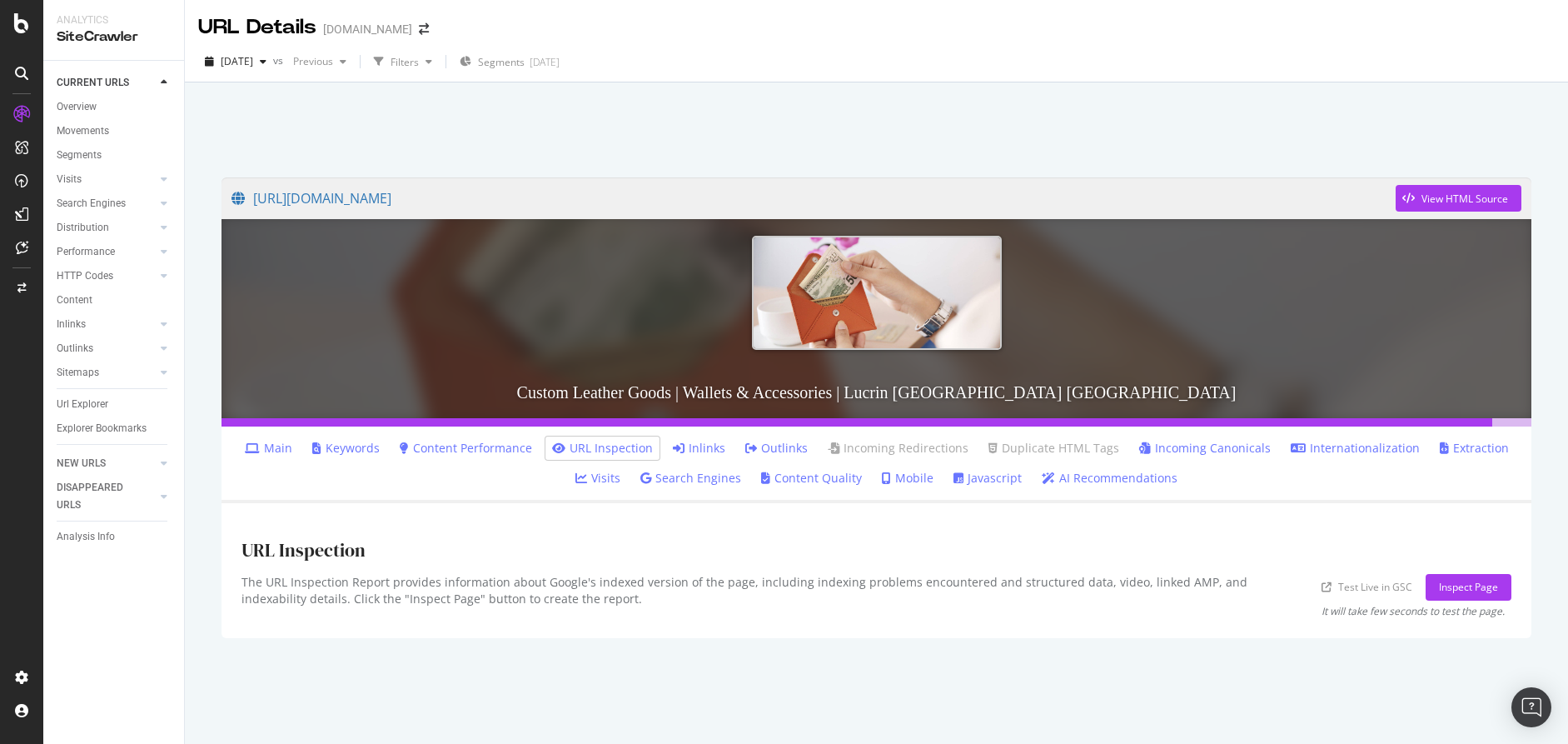
click at [1124, 487] on link "AI Recommendations" at bounding box center [1109, 478] width 136 height 17
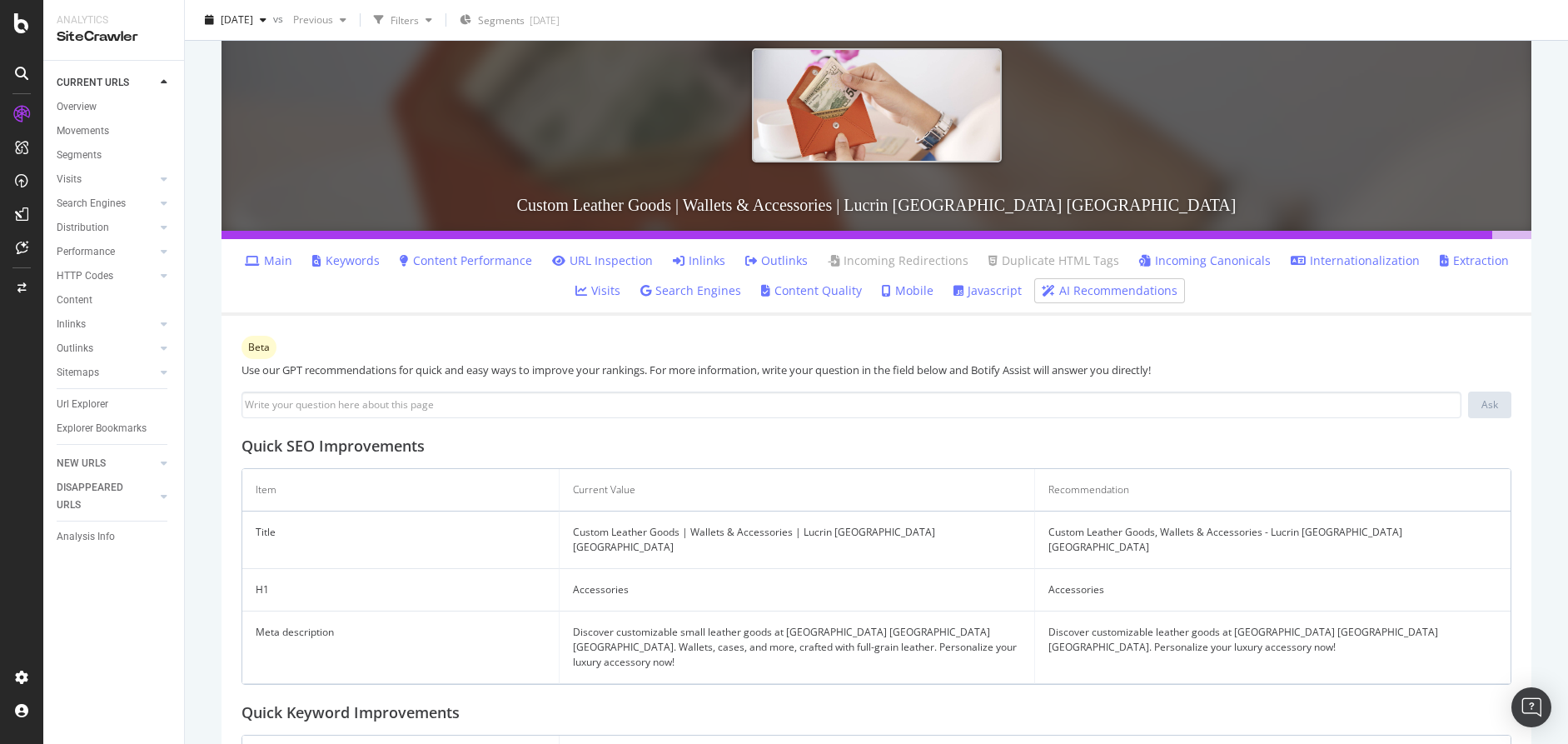
scroll to position [196, 0]
